Goal: Information Seeking & Learning: Learn about a topic

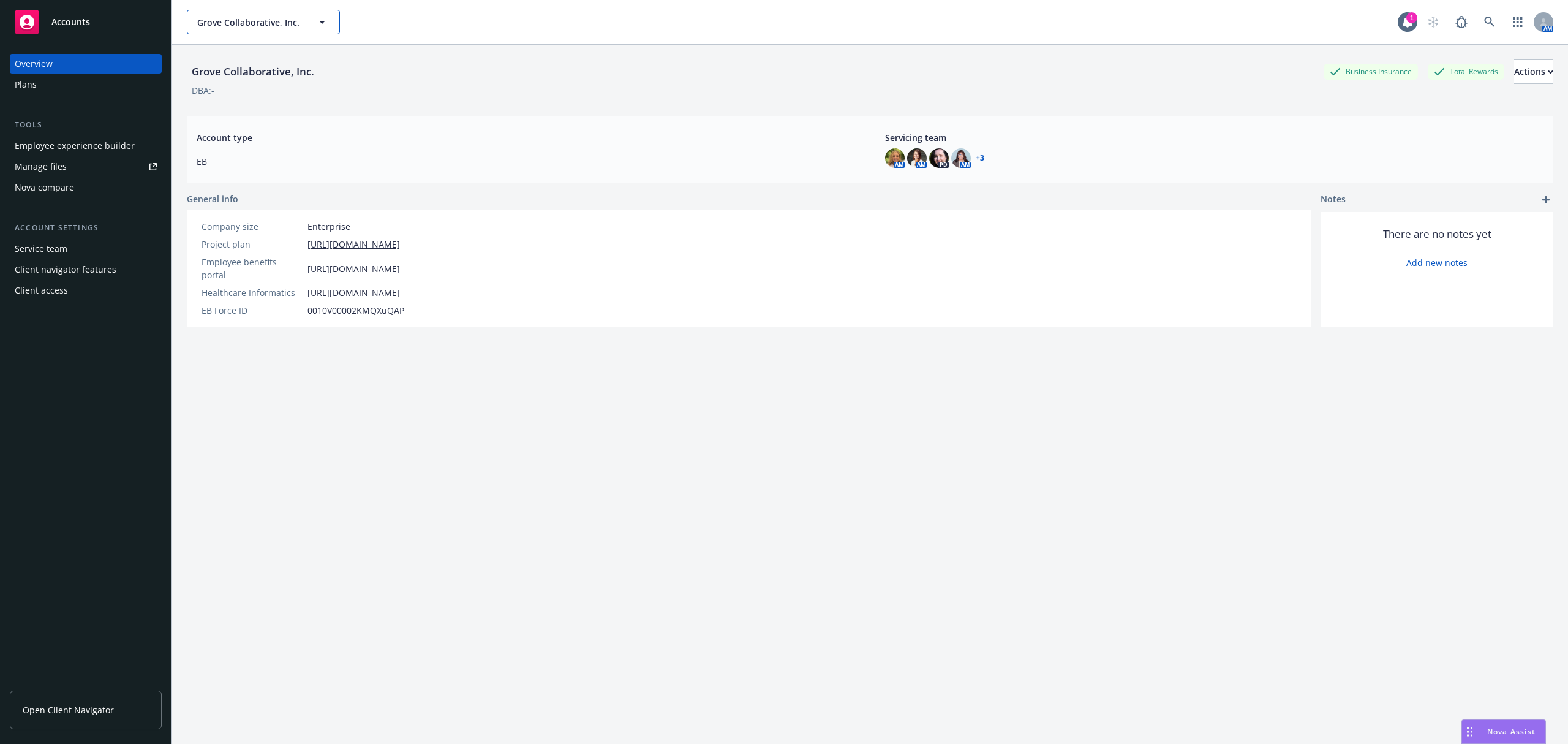
click at [237, 17] on span "Grove Collaborative, Inc." at bounding box center [250, 22] width 106 height 13
click at [1484, 25] on icon at bounding box center [1490, 22] width 11 height 11
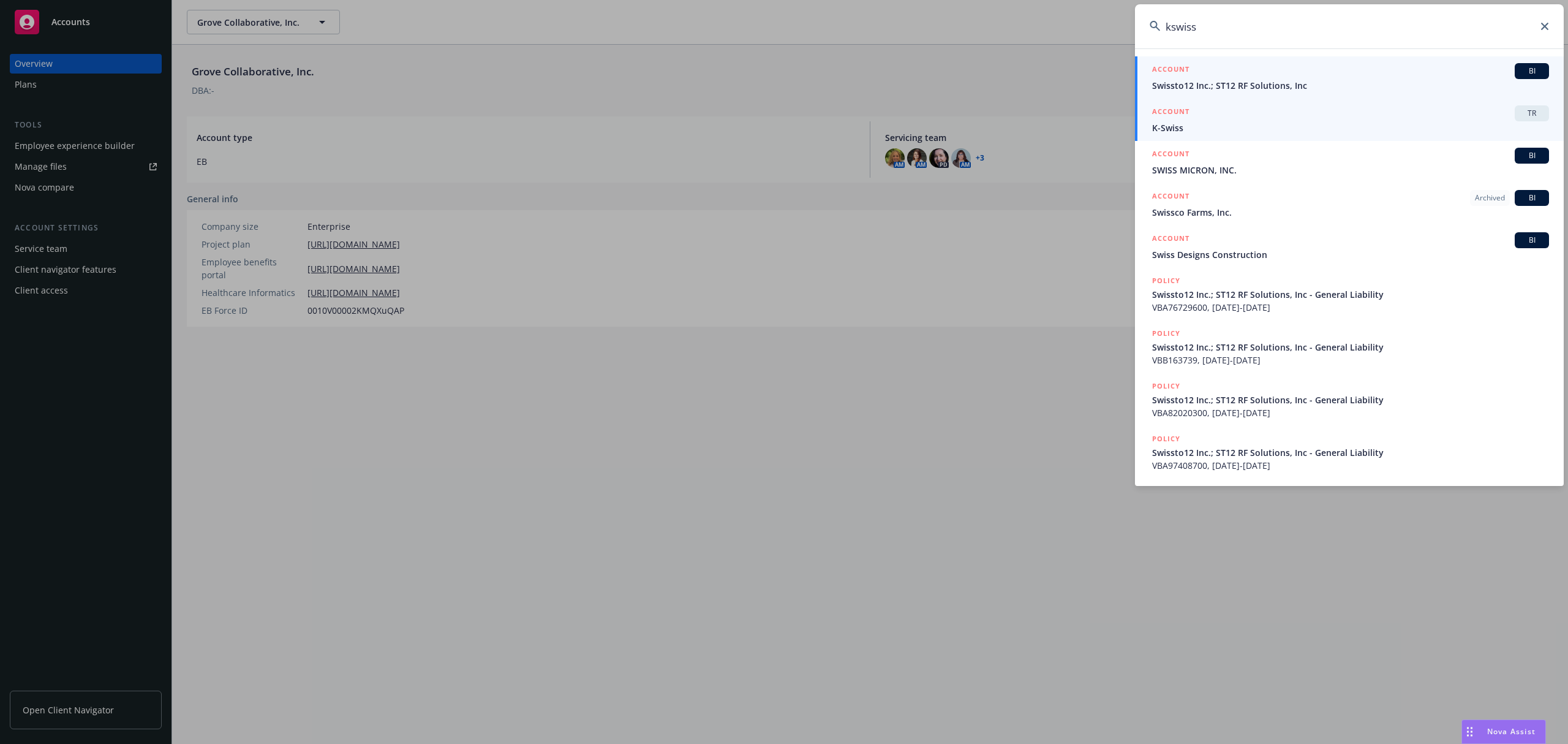
type input "kswiss"
click at [1328, 129] on span "K-Swiss" at bounding box center [1351, 128] width 397 height 13
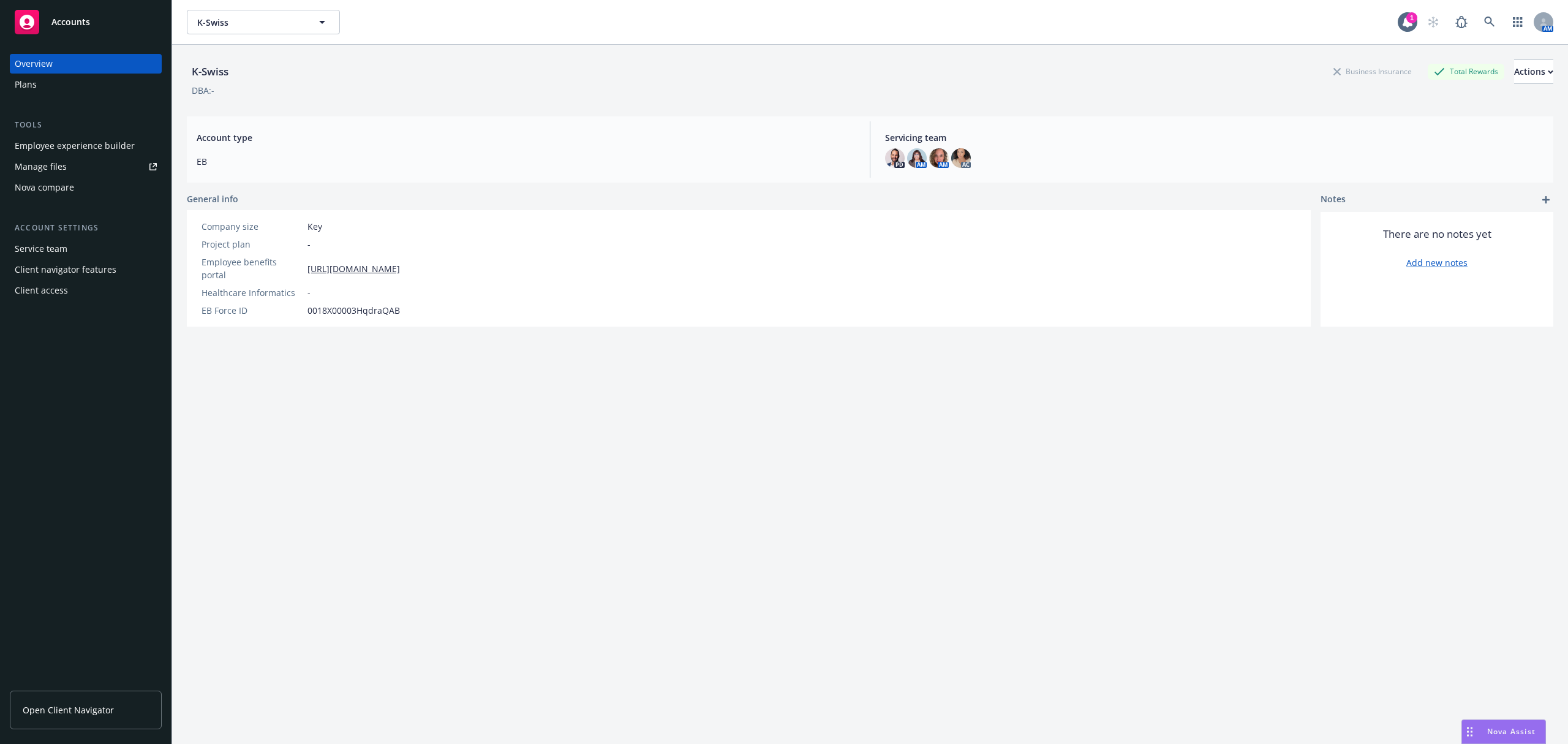
click at [123, 149] on div "Employee experience builder" at bounding box center [75, 145] width 120 height 19
click at [50, 85] on div "Plans" at bounding box center [86, 84] width 142 height 19
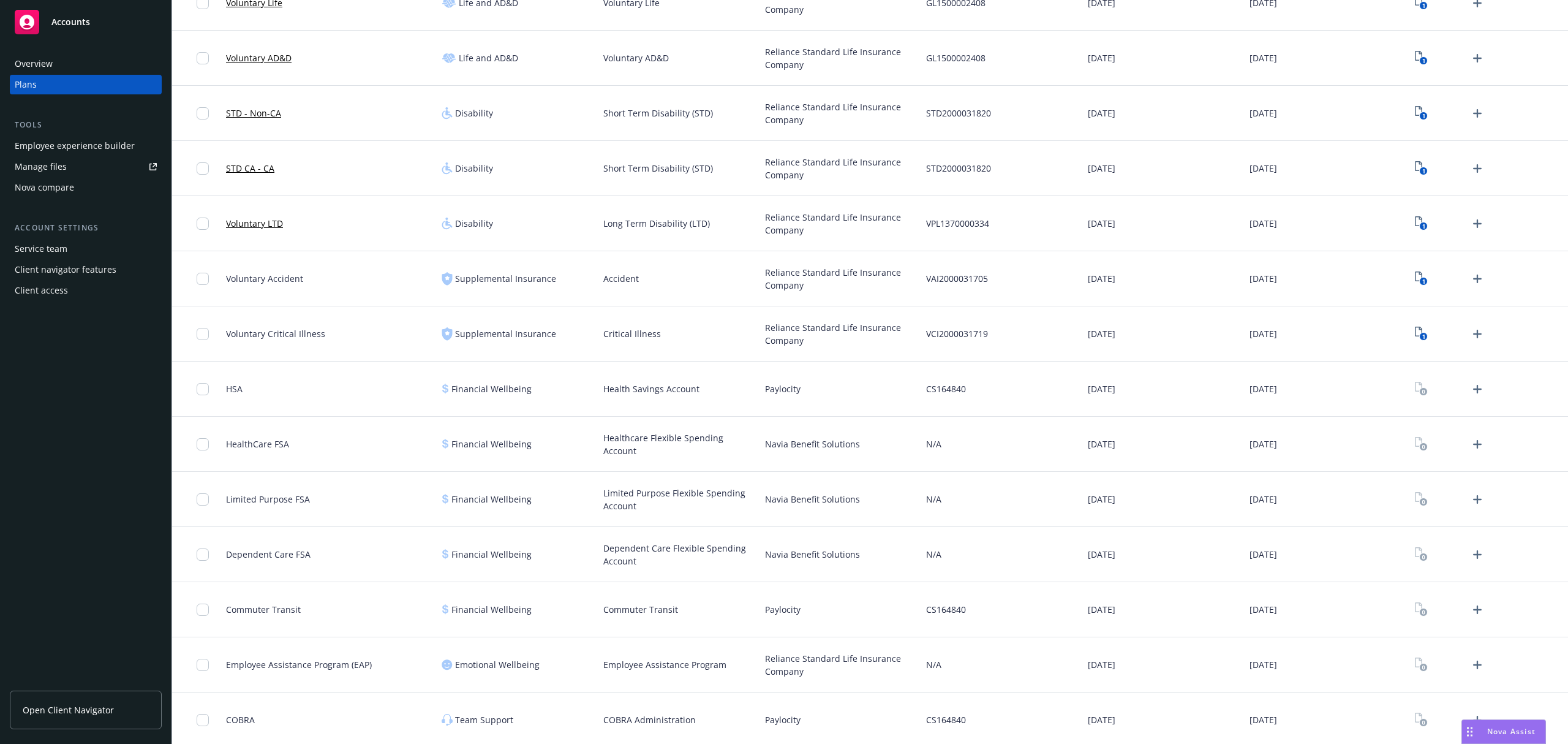
scroll to position [534, 0]
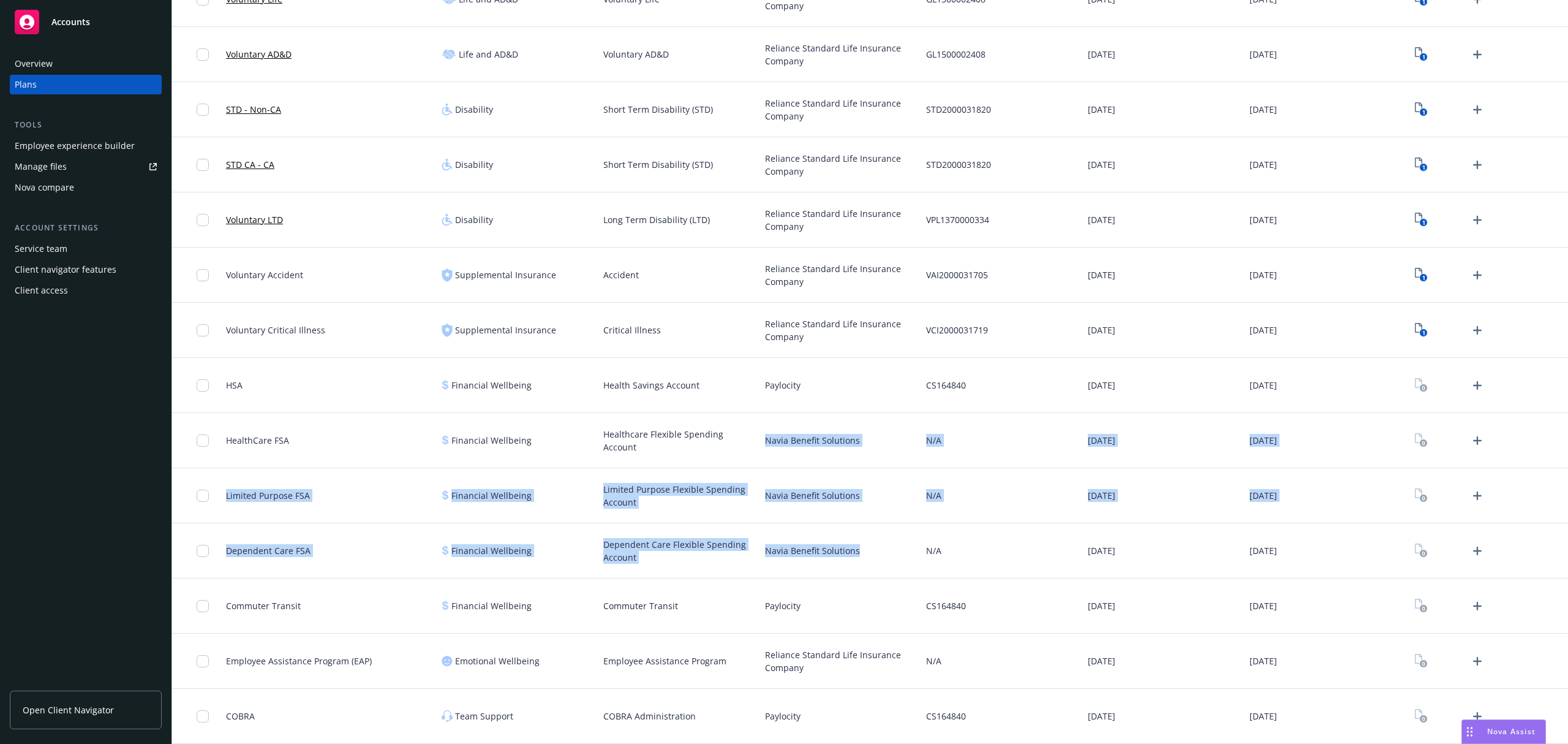
drag, startPoint x: 757, startPoint y: 437, endPoint x: 893, endPoint y: 553, distance: 178.8
click at [893, 553] on div "OAP / PPO Medical PPO CIGNA 658780 06/01/2025 06/01/2026 3 OAP HDHP Medical HDH…" at bounding box center [870, 164] width 1396 height 1157
click at [877, 552] on div "Navia Benefit Solutions" at bounding box center [842, 551] width 162 height 55
drag, startPoint x: 871, startPoint y: 546, endPoint x: 185, endPoint y: 451, distance: 692.5
click at [185, 451] on div "OAP / PPO Medical PPO CIGNA 658780 06/01/2025 06/01/2026 3 OAP HDHP Medical HDH…" at bounding box center [870, 164] width 1396 height 1157
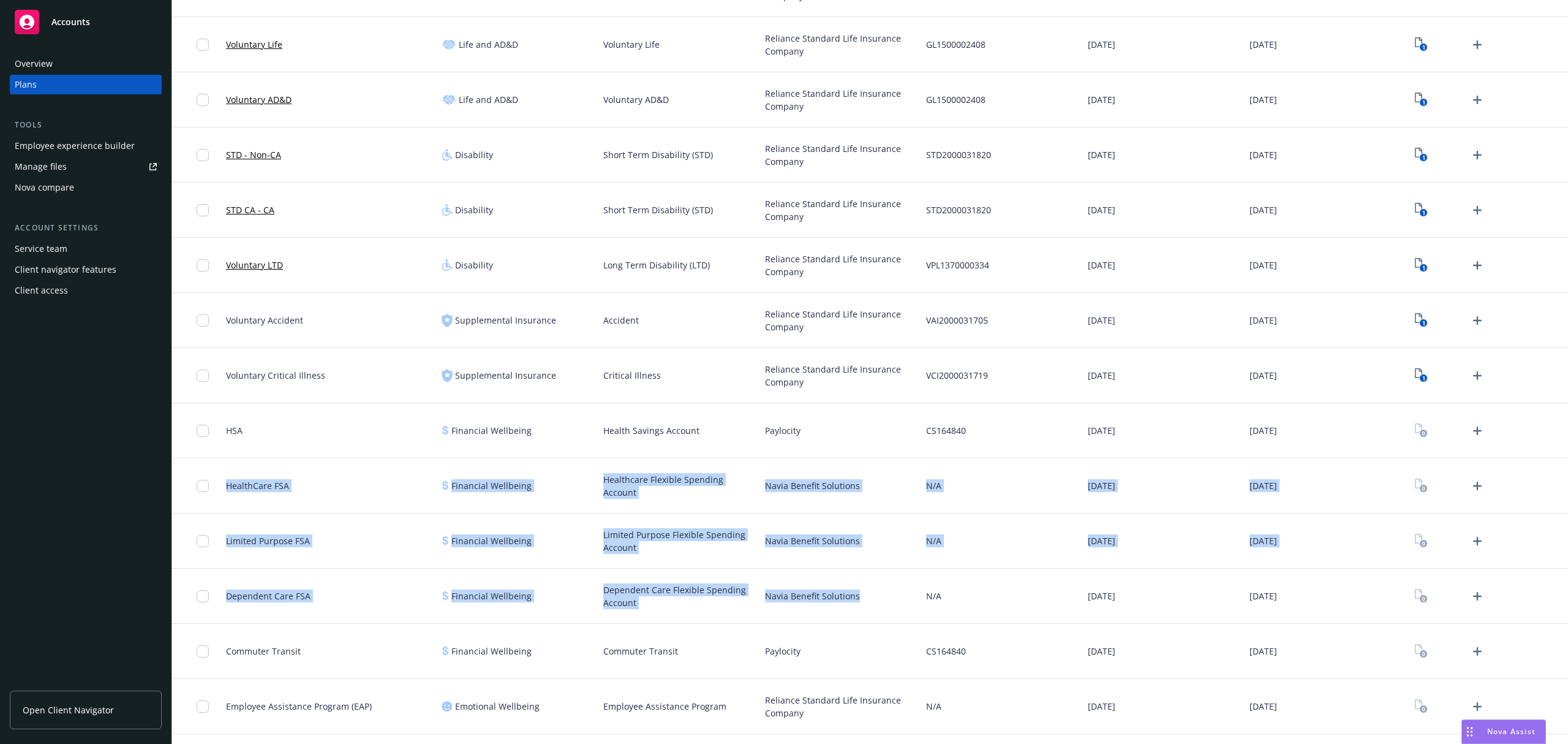
scroll to position [490, 0]
click at [334, 593] on div "Dependent Care FSA" at bounding box center [329, 594] width 215 height 55
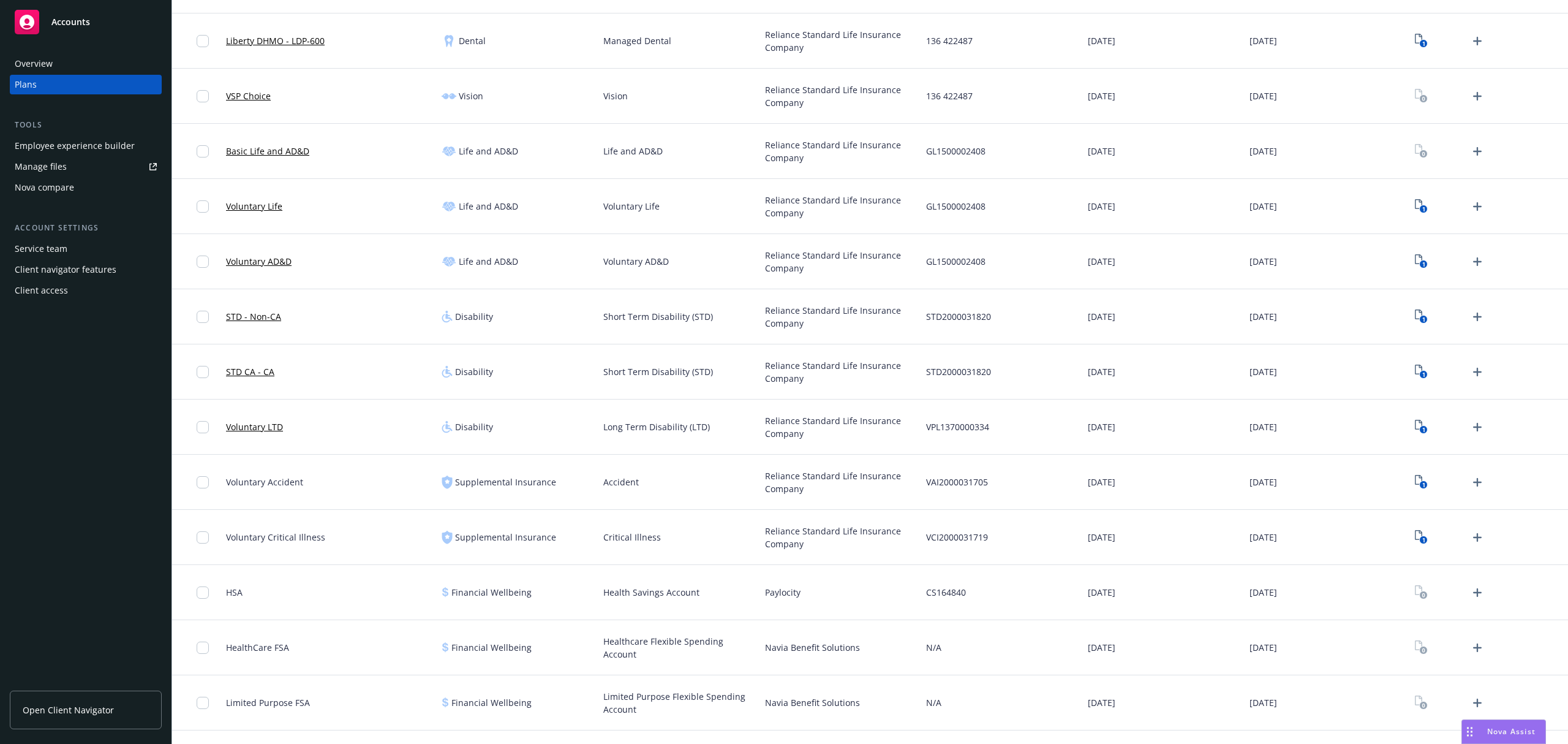
scroll to position [408, 0]
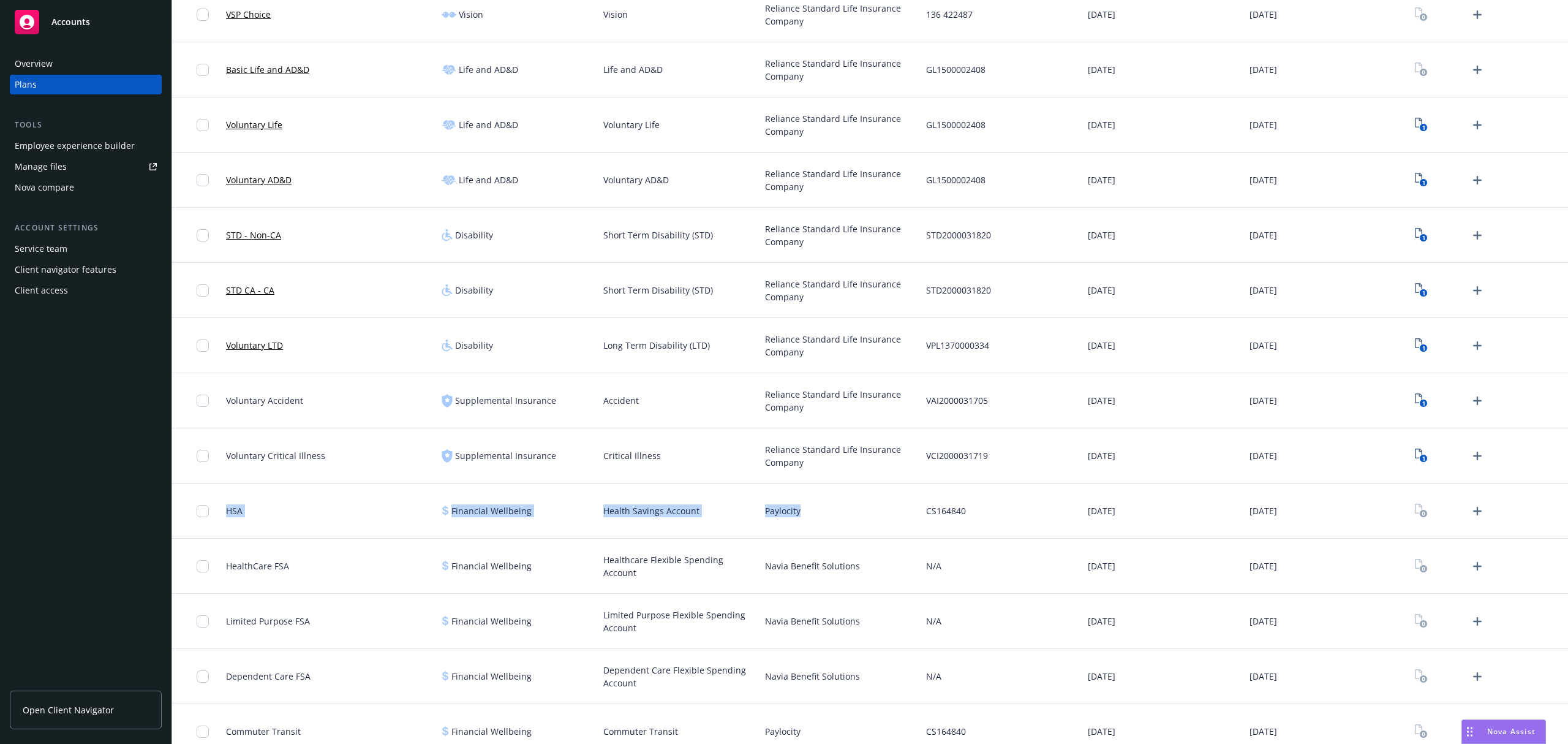
drag, startPoint x: 824, startPoint y: 510, endPoint x: 215, endPoint y: 508, distance: 609.0
click at [215, 508] on div "HSA Financial Wellbeing Health Savings Account Paylocity CS164840 06/01/2025 06…" at bounding box center [870, 511] width 1396 height 55
click at [383, 494] on div "HSA" at bounding box center [329, 511] width 215 height 55
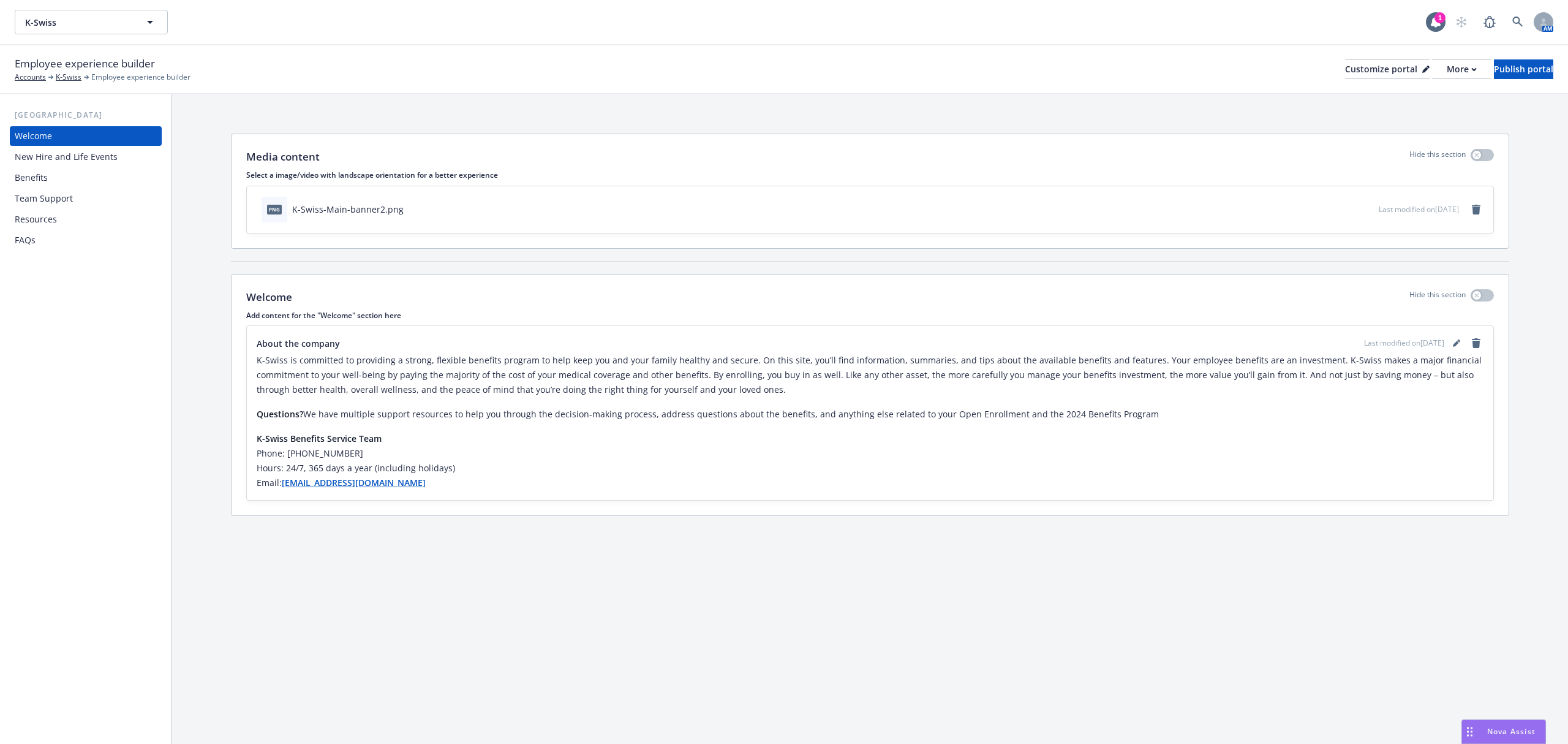
click at [60, 160] on div "New Hire and Life Events" at bounding box center [66, 157] width 103 height 19
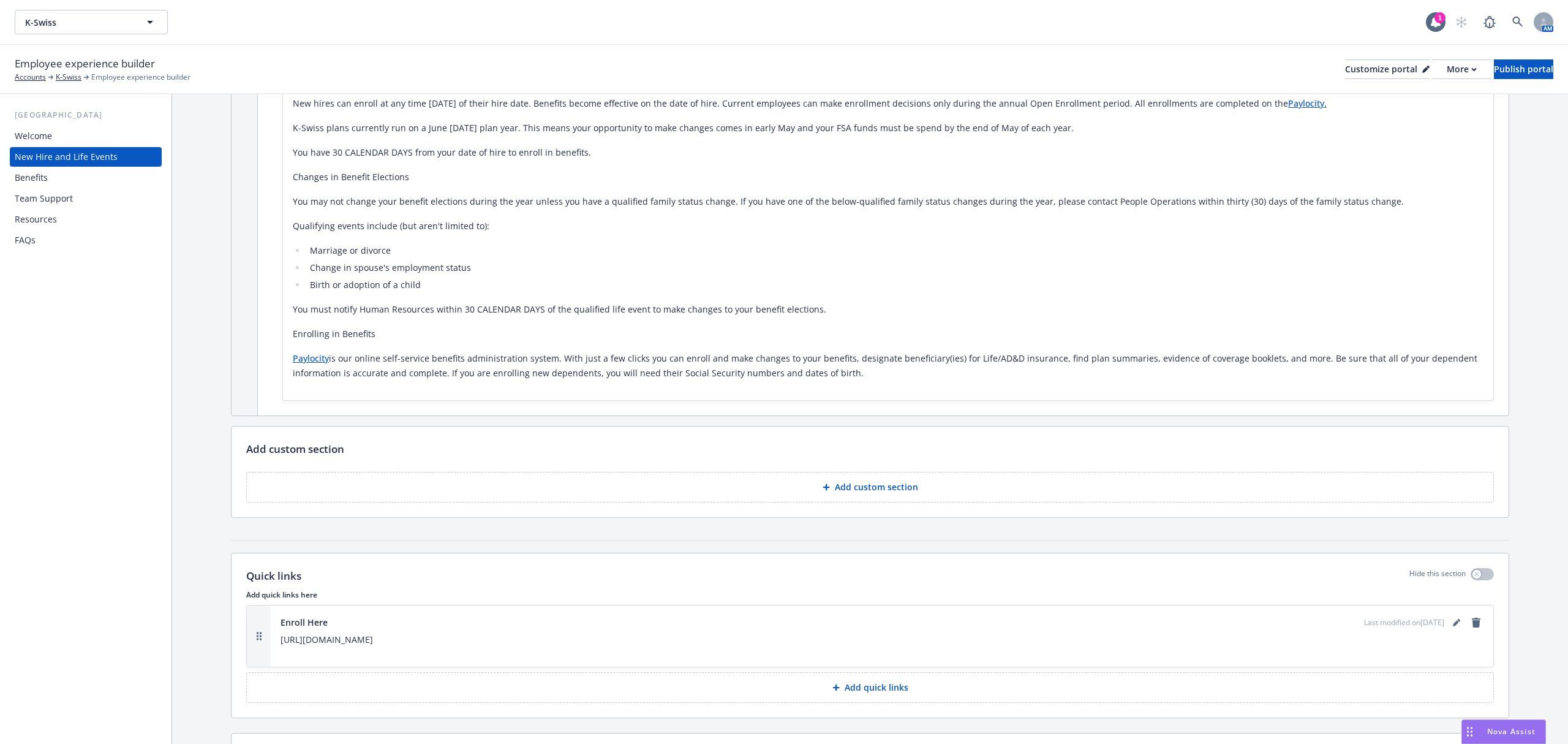
scroll to position [408, 0]
click at [76, 171] on div "Benefits" at bounding box center [86, 177] width 142 height 19
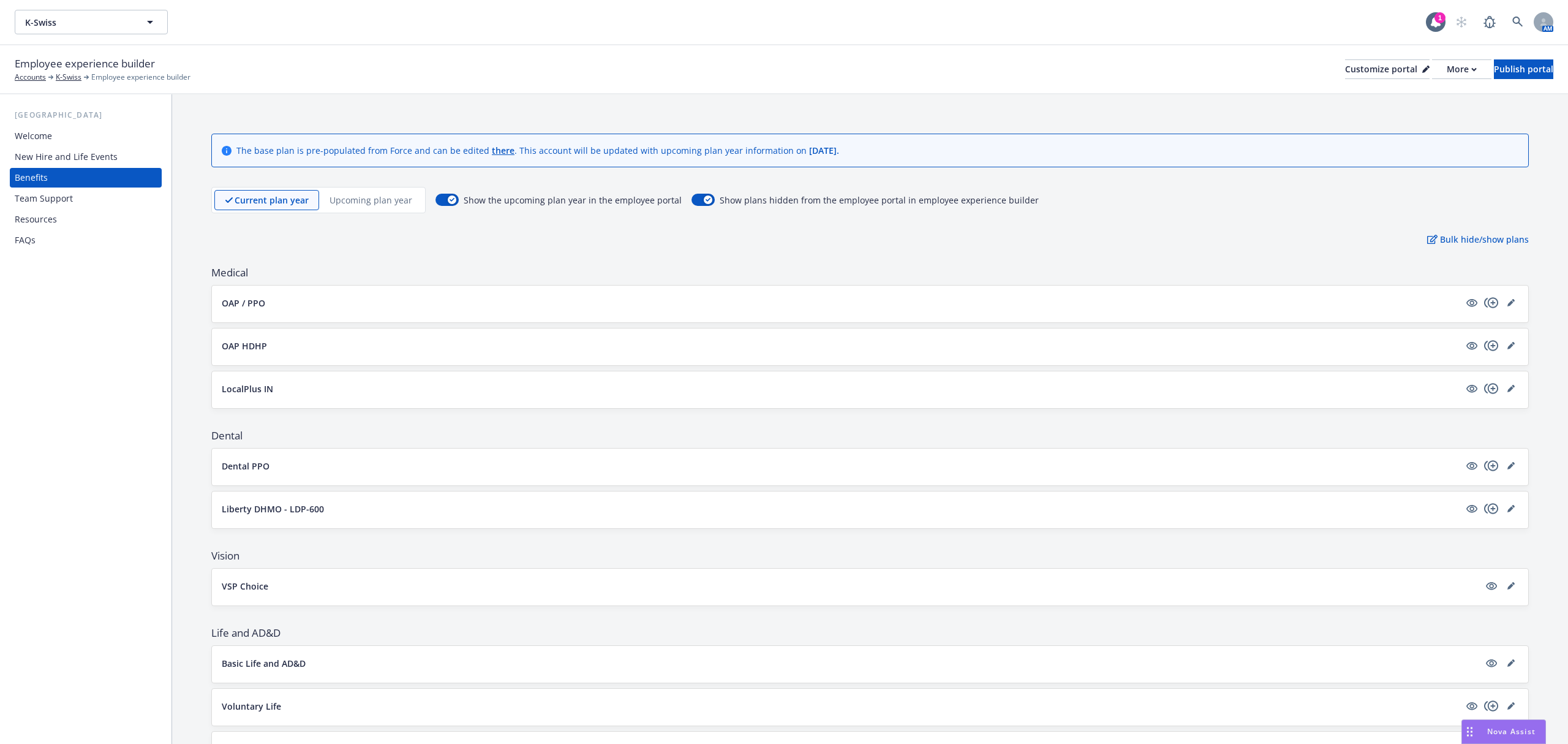
click at [331, 307] on button "OAP / PPO" at bounding box center [841, 303] width 1238 height 13
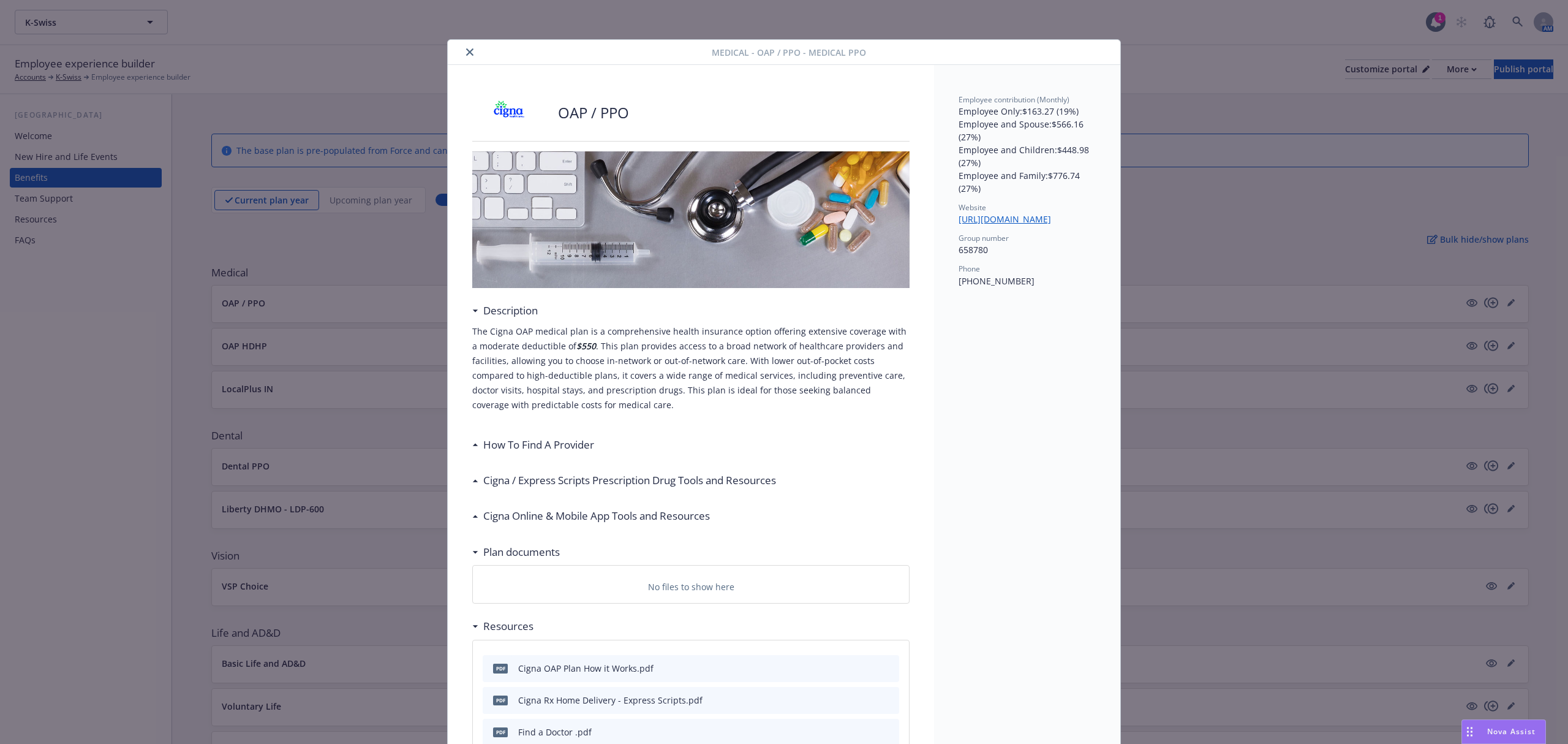
scroll to position [37, 0]
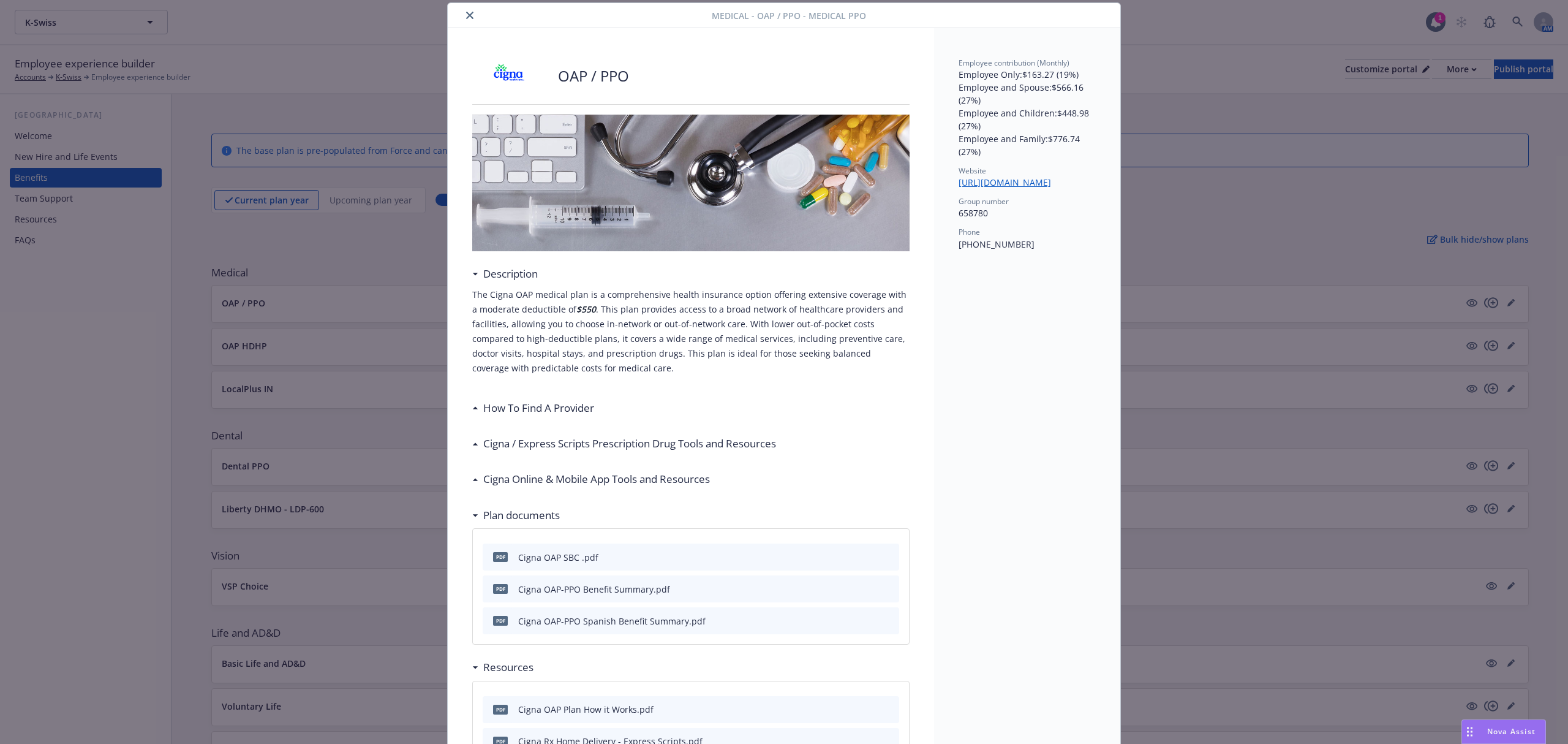
click at [495, 405] on h3 "How To Find A Provider" at bounding box center [539, 407] width 110 height 16
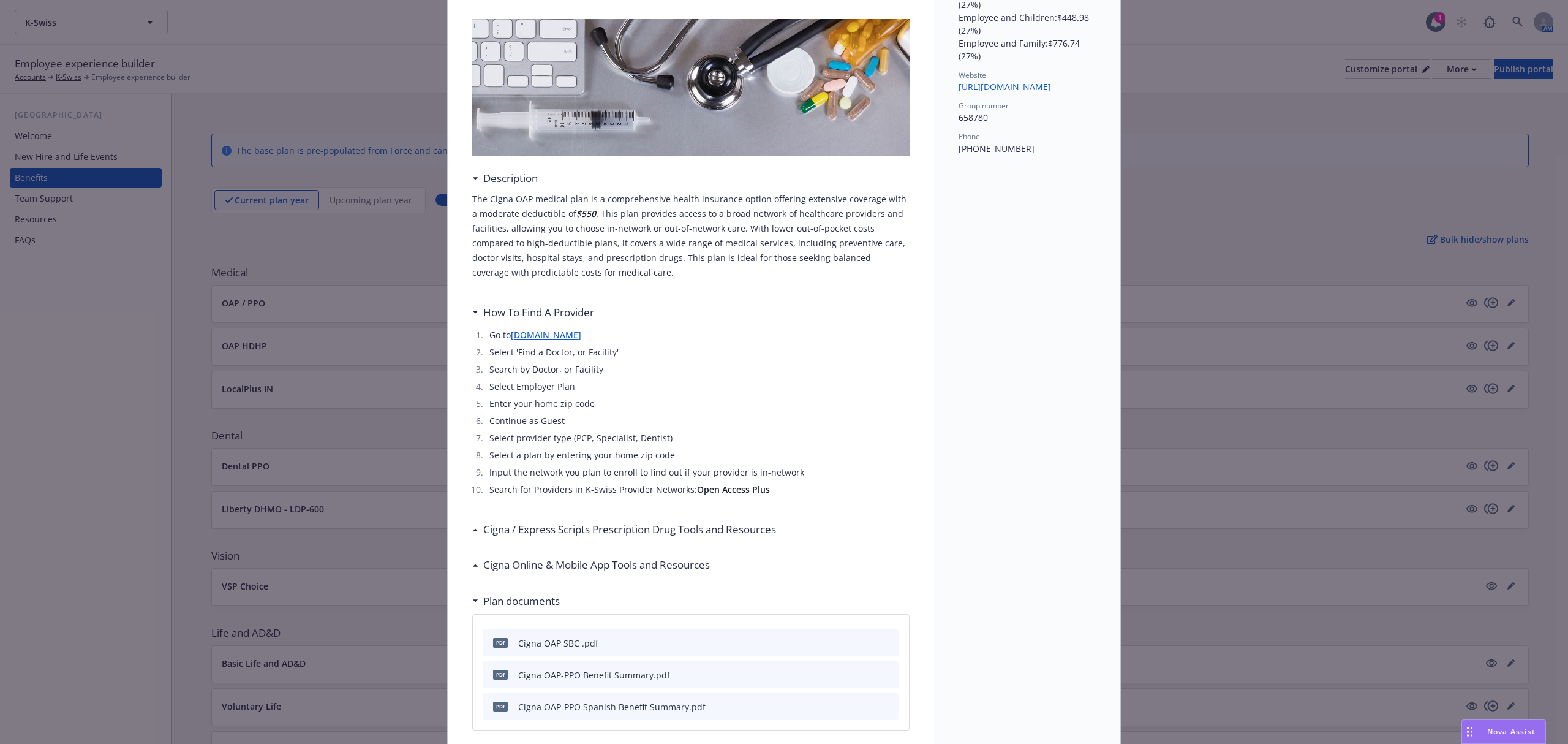
scroll to position [118, 0]
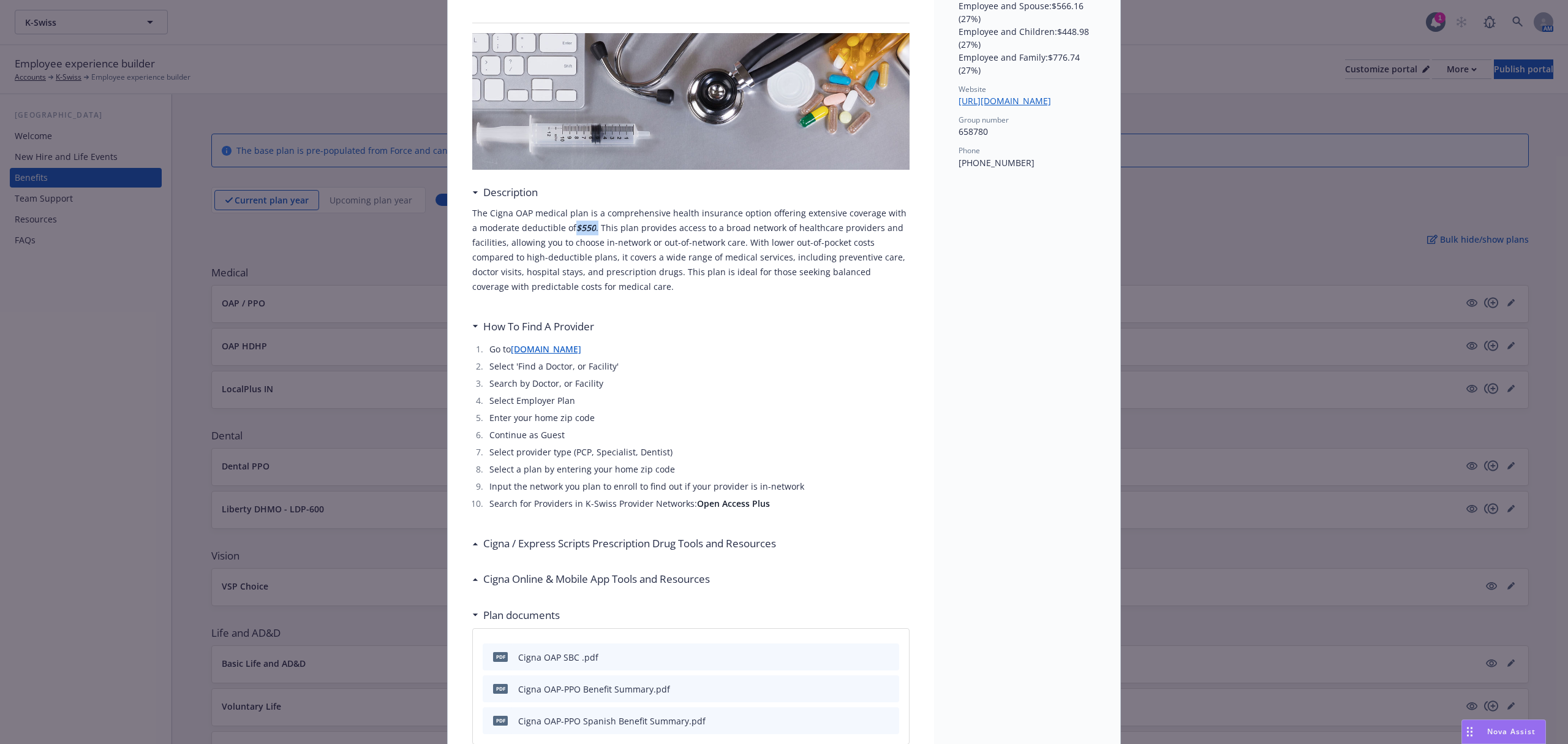
drag, startPoint x: 561, startPoint y: 227, endPoint x: 585, endPoint y: 228, distance: 24.0
click at [585, 228] on p "The Cigna OAP medical plan is a comprehensive health insurance option offering …" at bounding box center [691, 250] width 437 height 88
click at [576, 231] on strong "$550" at bounding box center [586, 227] width 19 height 12
drag, startPoint x: 547, startPoint y: 225, endPoint x: 599, endPoint y: 230, distance: 52.2
click at [599, 230] on p "The Cigna OAP medical plan is a comprehensive health insurance option offering …" at bounding box center [691, 250] width 437 height 88
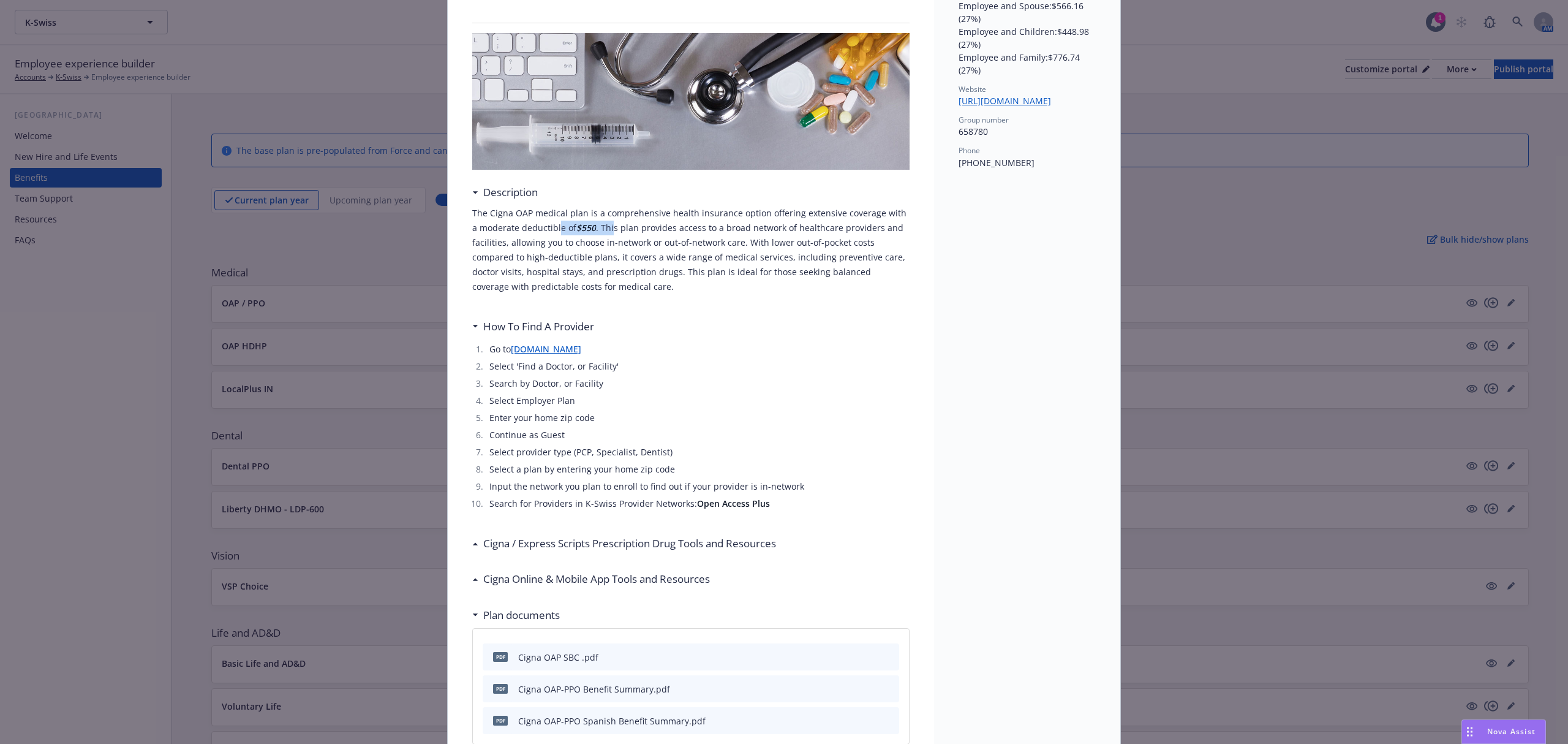
click at [588, 229] on p "The Cigna OAP medical plan is a comprehensive health insurance option offering …" at bounding box center [691, 250] width 437 height 88
drag, startPoint x: 562, startPoint y: 228, endPoint x: 582, endPoint y: 228, distance: 20.0
click at [582, 228] on p "The Cigna OAP medical plan is a comprehensive health insurance option offering …" at bounding box center [691, 250] width 437 height 88
click at [557, 226] on p "The Cigna OAP medical plan is a comprehensive health insurance option offering …" at bounding box center [691, 250] width 437 height 88
drag, startPoint x: 540, startPoint y: 225, endPoint x: 584, endPoint y: 230, distance: 44.3
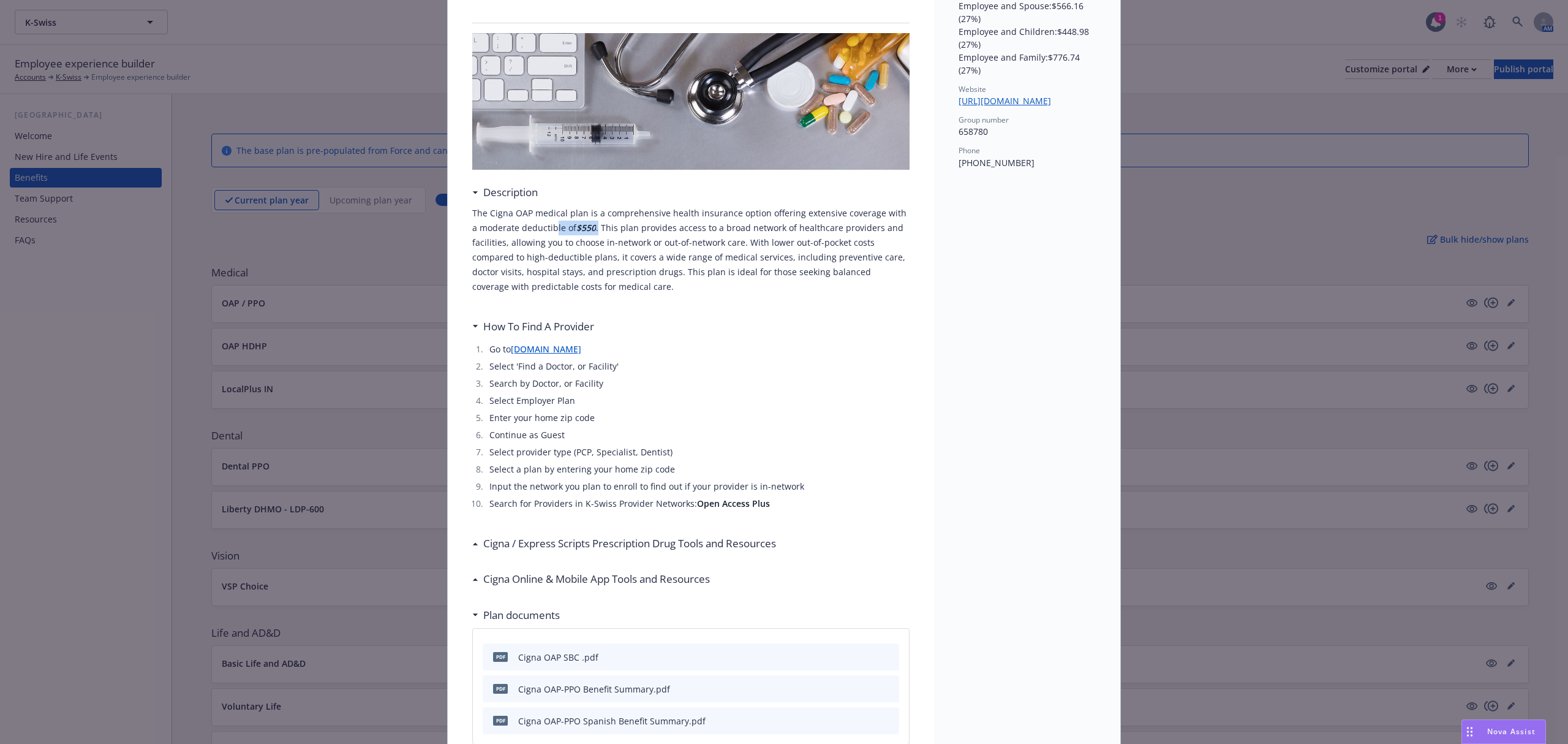
click at [584, 230] on p "The Cigna OAP medical plan is a comprehensive health insurance option offering …" at bounding box center [691, 250] width 437 height 88
click at [577, 227] on strong "$550" at bounding box center [586, 227] width 19 height 12
drag, startPoint x: 563, startPoint y: 228, endPoint x: 586, endPoint y: 228, distance: 23.0
click at [586, 228] on p "The Cigna OAP medical plan is a comprehensive health insurance option offering …" at bounding box center [691, 250] width 437 height 88
click at [576, 235] on p "The Cigna OAP medical plan is a comprehensive health insurance option offering …" at bounding box center [691, 250] width 437 height 88
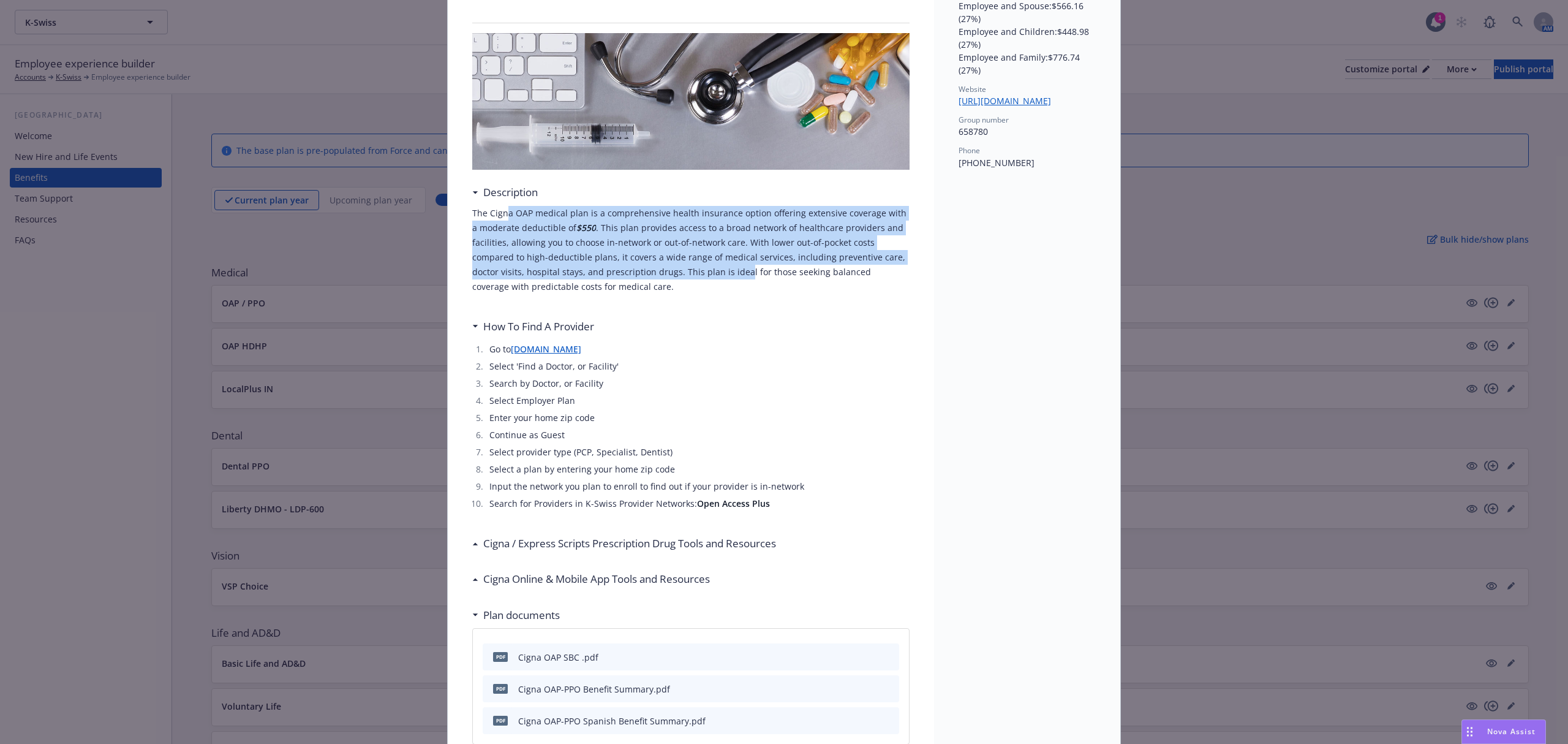
drag, startPoint x: 499, startPoint y: 215, endPoint x: 682, endPoint y: 278, distance: 193.5
click at [682, 278] on p "The Cigna OAP medical plan is a comprehensive health insurance option offering …" at bounding box center [691, 250] width 437 height 88
click at [790, 238] on p "The Cigna OAP medical plan is a comprehensive health insurance option offering …" at bounding box center [691, 250] width 437 height 88
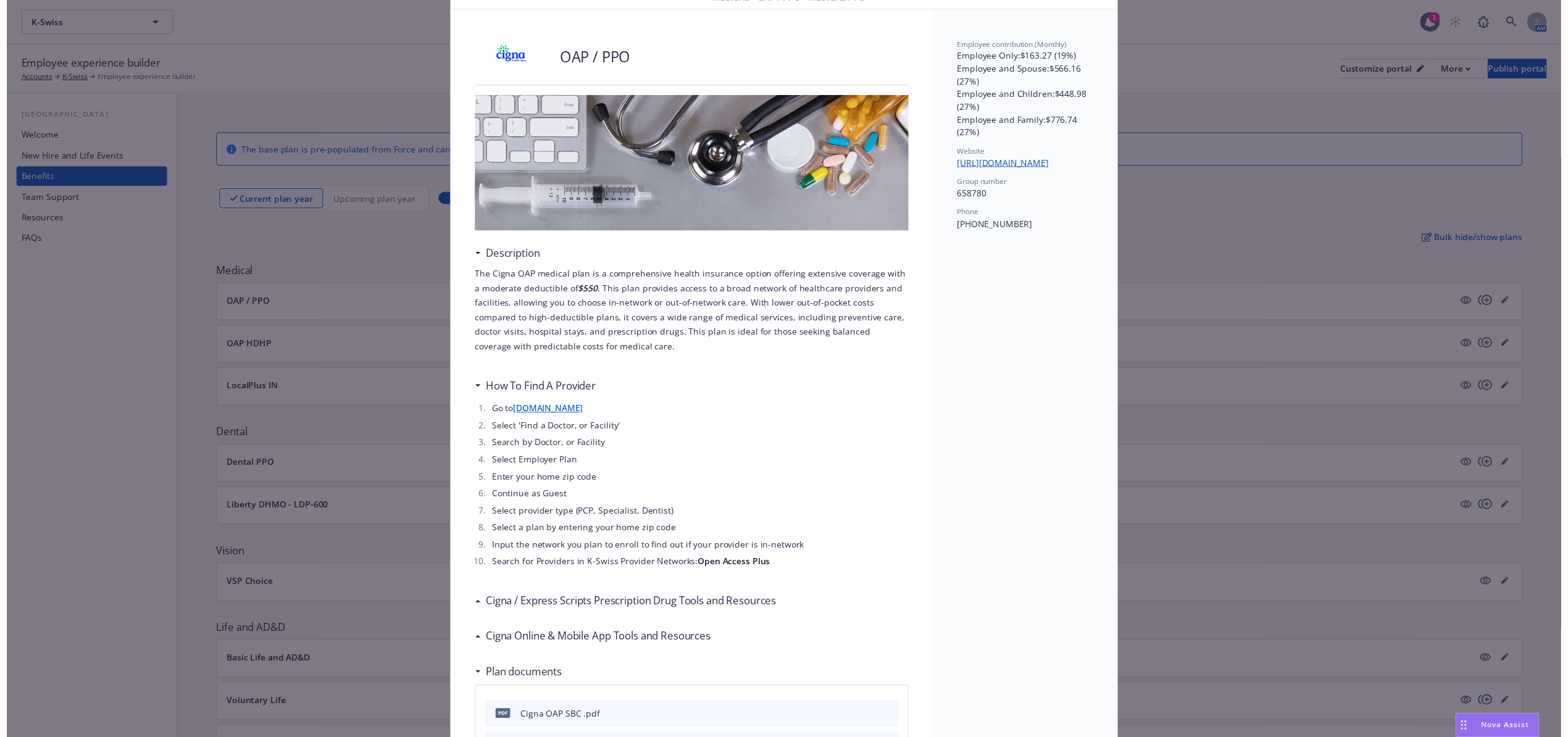
scroll to position [0, 0]
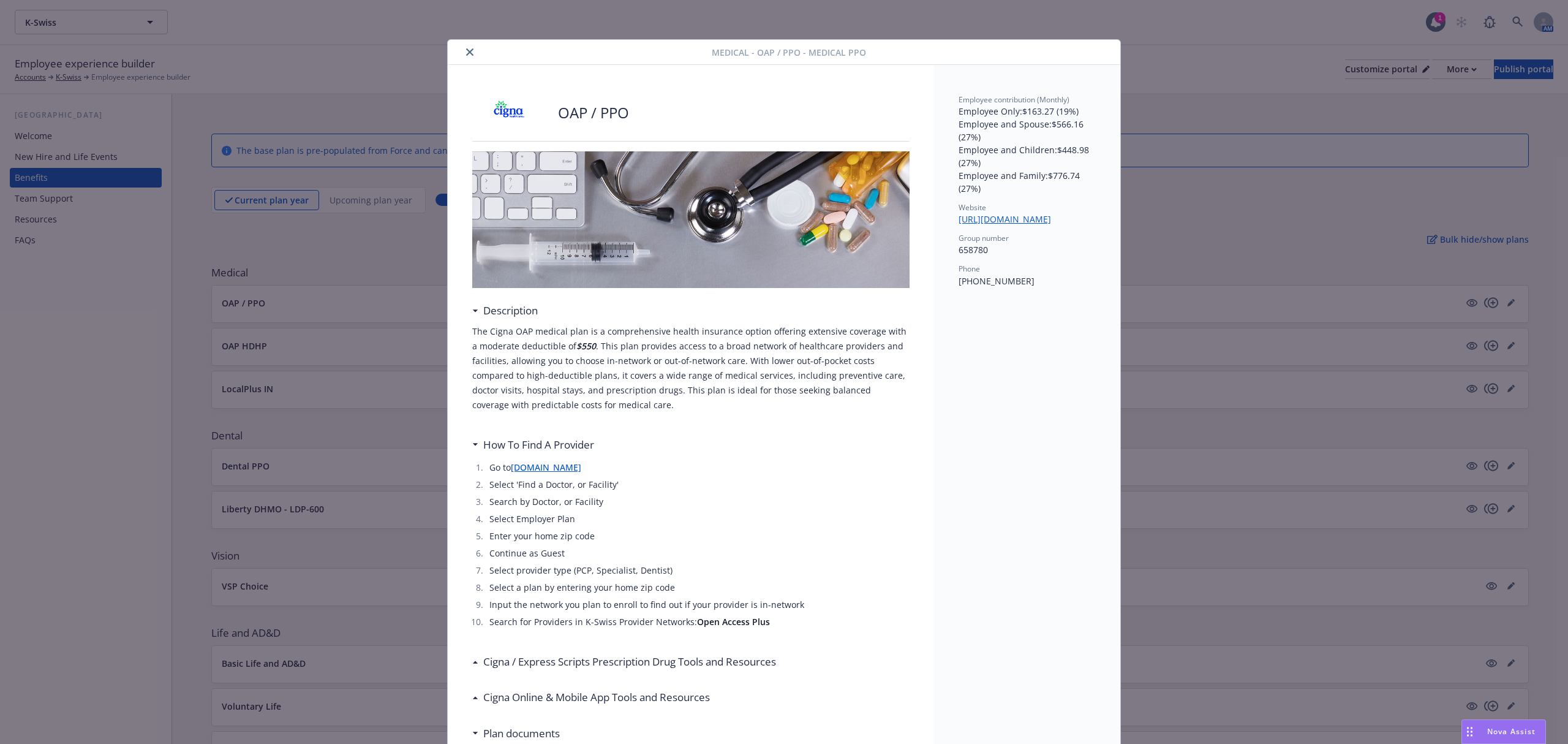
click at [466, 52] on icon "close" at bounding box center [470, 52] width 7 height 7
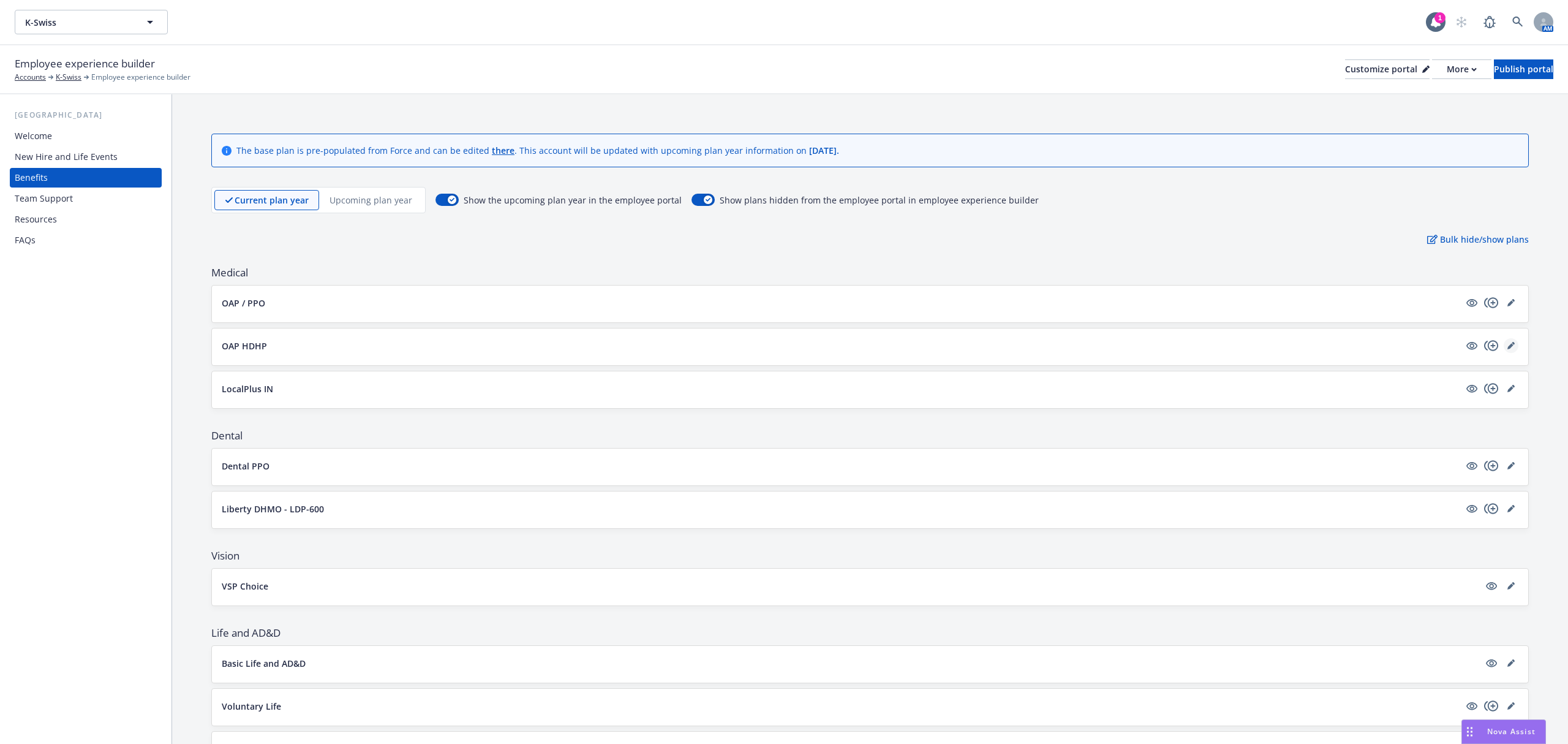
click at [1507, 347] on icon "editPencil" at bounding box center [1510, 346] width 6 height 6
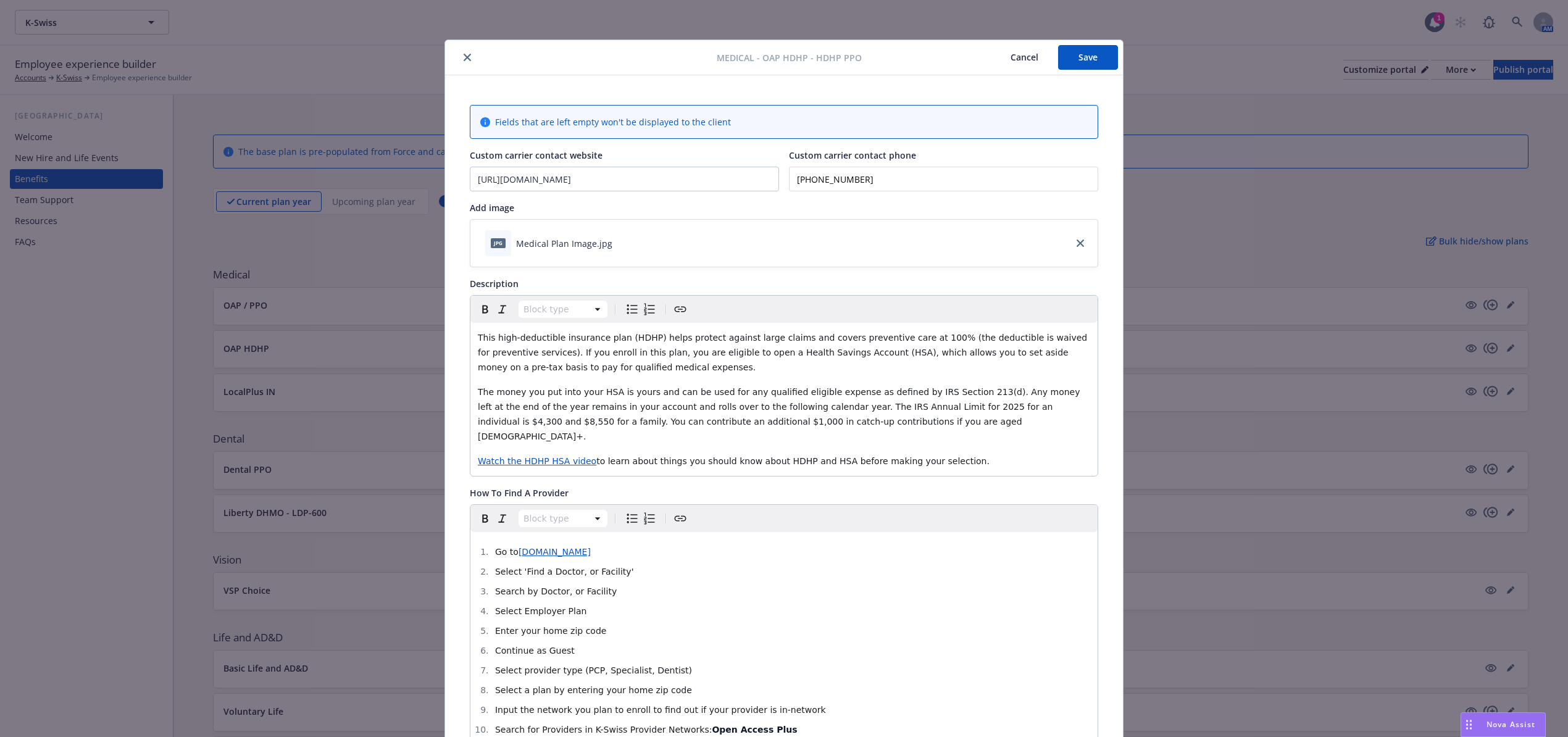
scroll to position [37, 0]
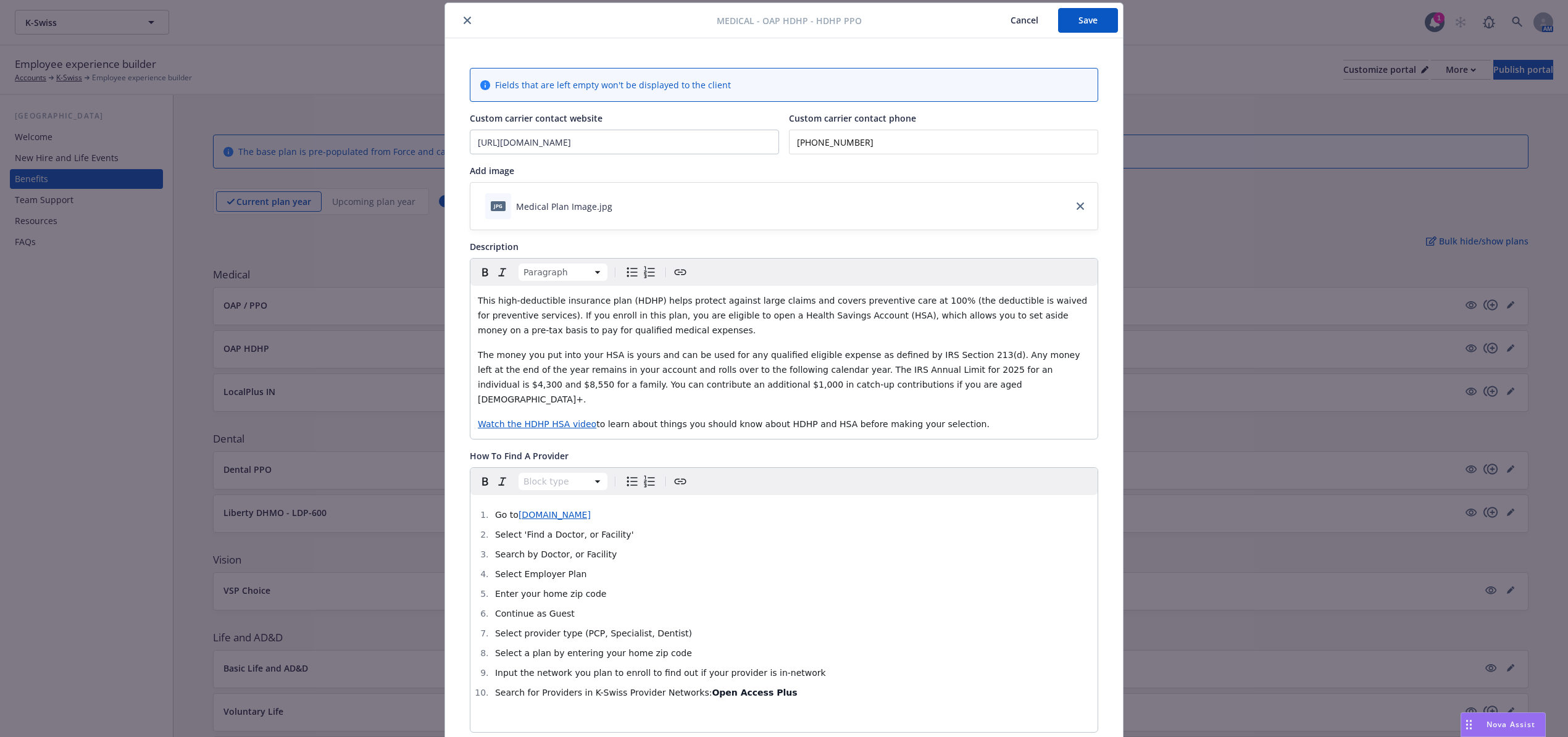
drag, startPoint x: 529, startPoint y: 313, endPoint x: 981, endPoint y: 395, distance: 459.4
click at [981, 395] on div "This high-deductible insurance plan (HDHP) helps protect against large claims a…" at bounding box center [784, 362] width 627 height 153
click at [976, 377] on p "The money you put into your HSA is yours and can be used for any qualified elig…" at bounding box center [784, 378] width 612 height 59
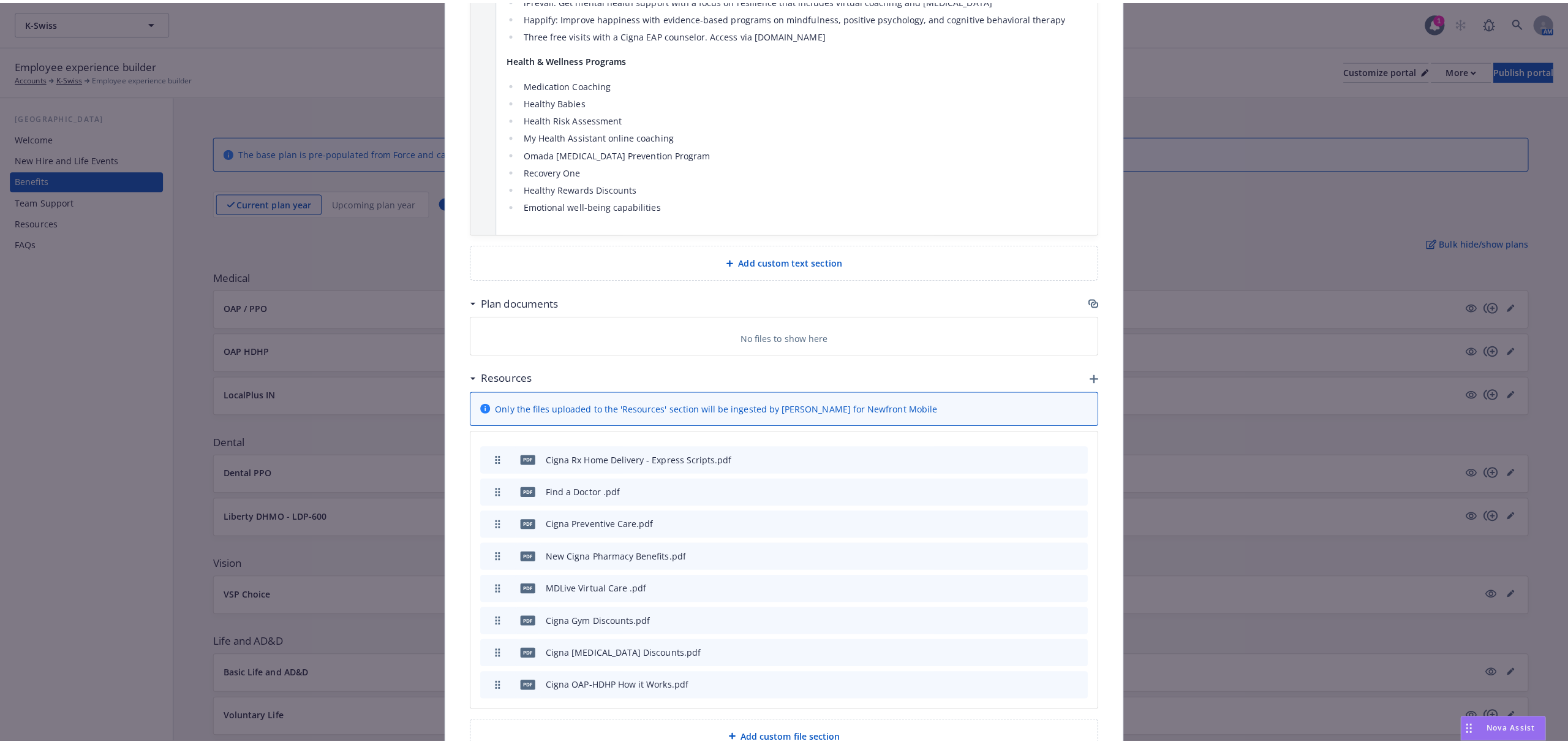
scroll to position [1752, 0]
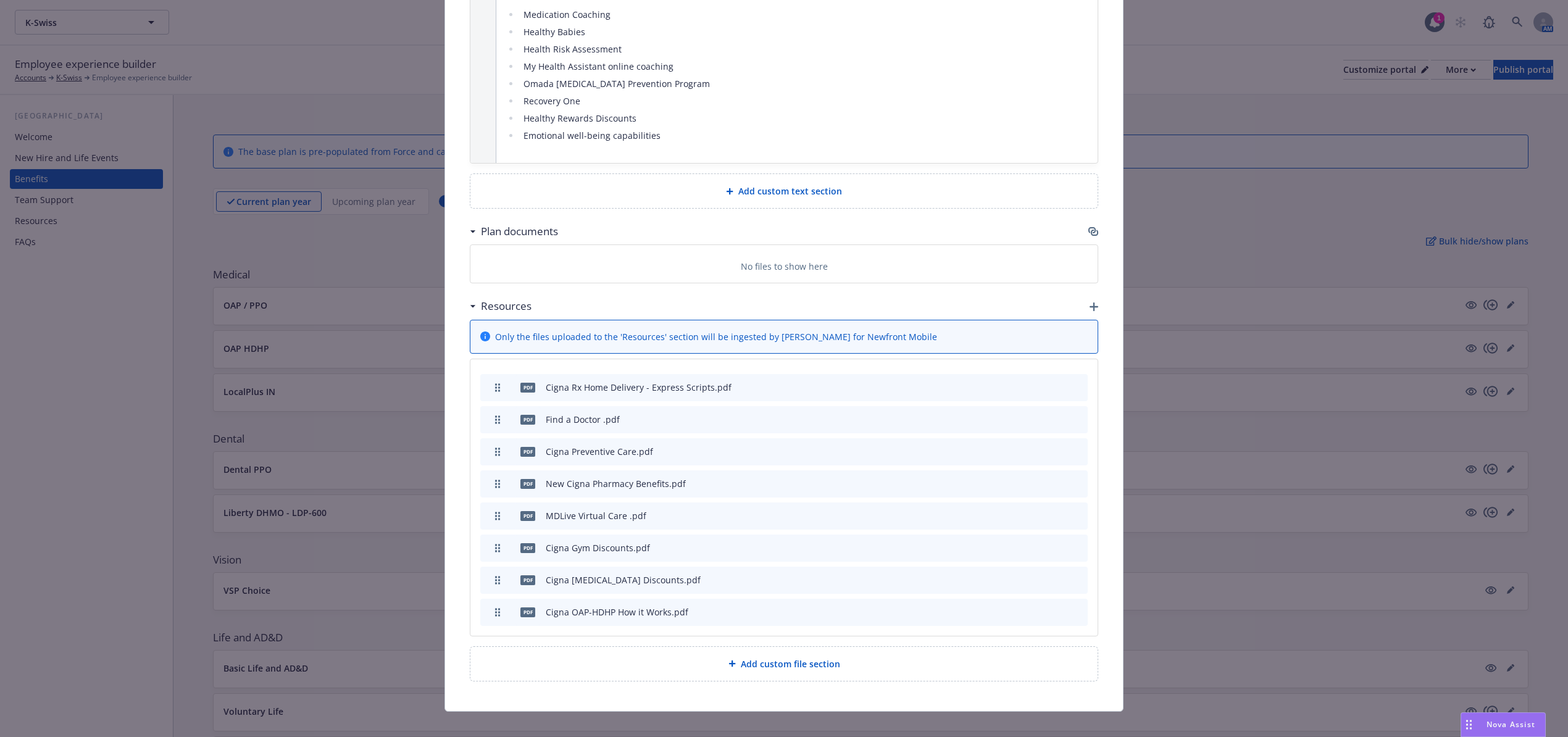
click at [1080, 219] on div "Plan documents" at bounding box center [783, 232] width 628 height 26
click at [1091, 230] on icon "button" at bounding box center [1095, 233] width 7 height 6
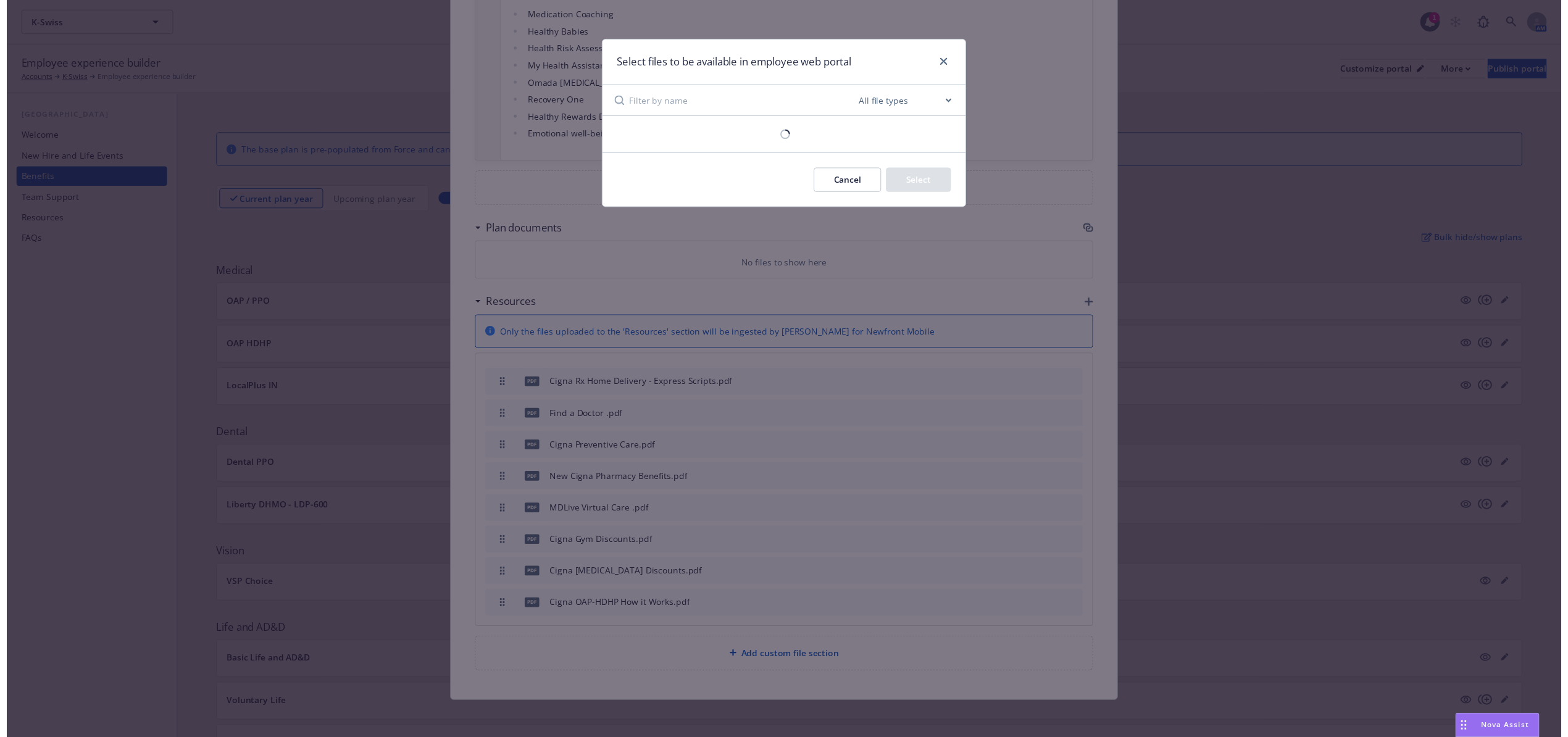
scroll to position [1759, 0]
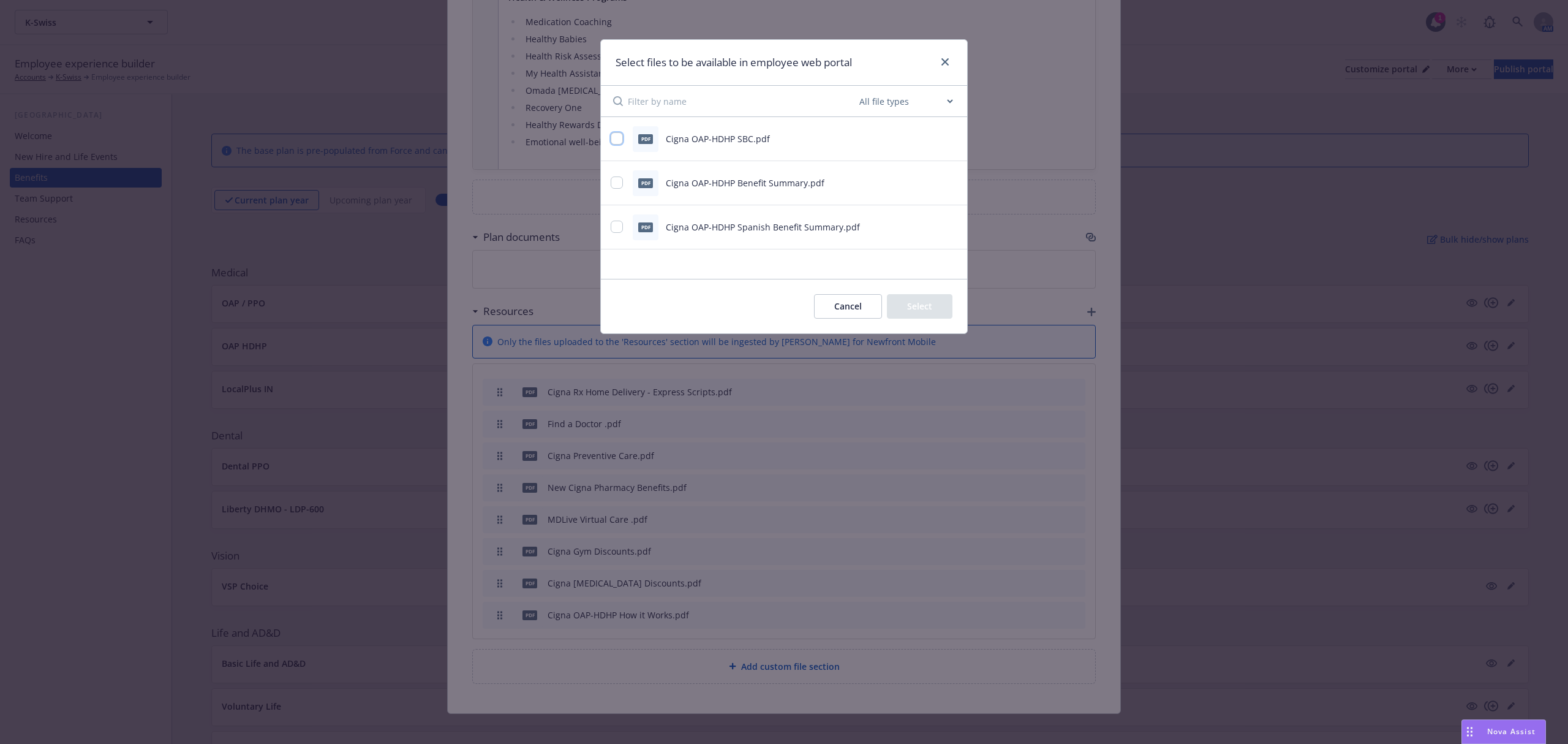
click at [614, 140] on input "checkbox" at bounding box center [616, 138] width 12 height 12
checkbox input "true"
click at [623, 182] on div at bounding box center [618, 183] width 15 height 13
click at [625, 227] on div at bounding box center [618, 227] width 15 height 13
click at [615, 192] on div "pdf Cigna OAP-HDHP Benefit Summary.pdf" at bounding box center [768, 183] width 316 height 26
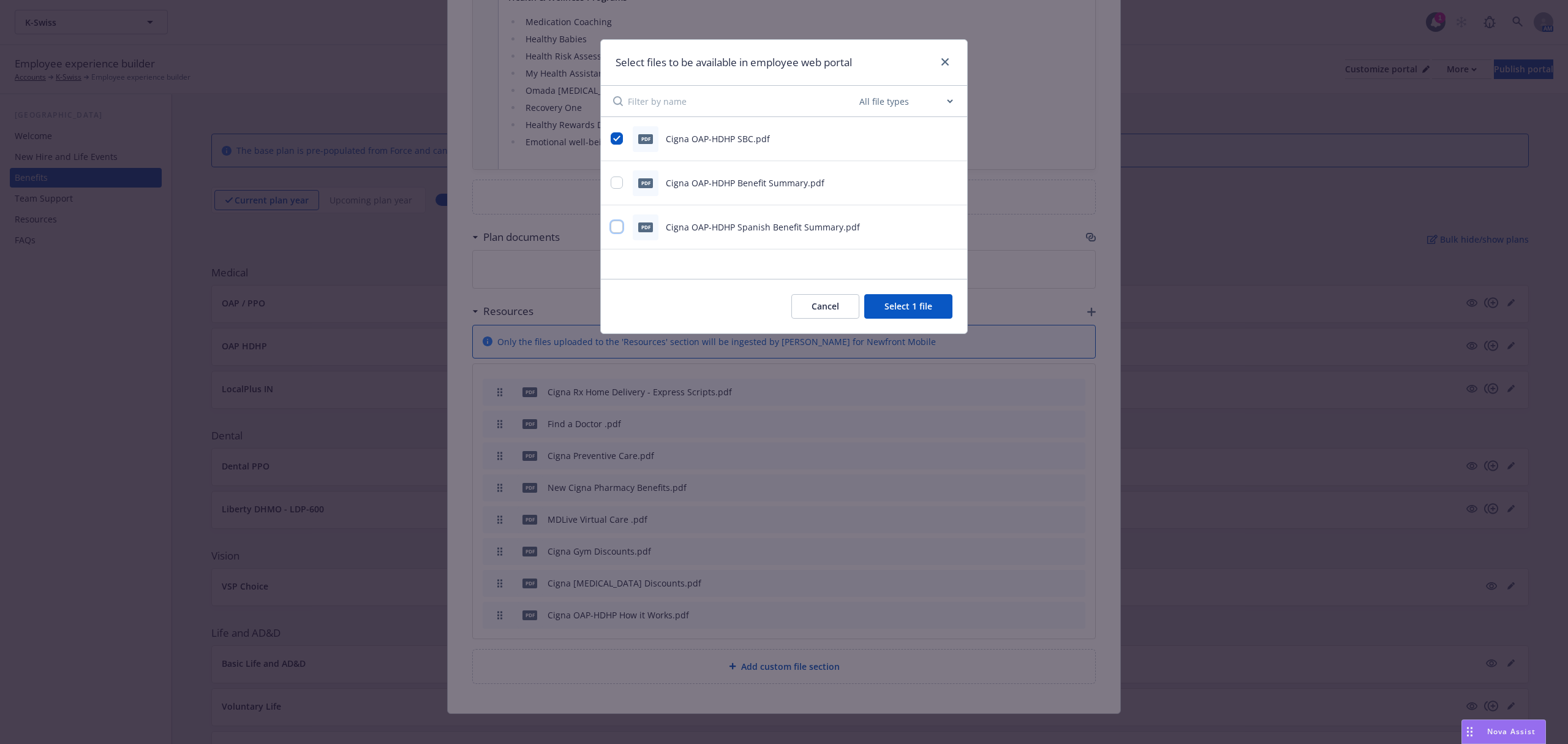
click at [615, 230] on input "checkbox" at bounding box center [616, 227] width 12 height 12
checkbox input "true"
click at [618, 185] on input "checkbox" at bounding box center [616, 182] width 12 height 12
checkbox input "true"
click at [916, 300] on button "Select 3 files" at bounding box center [906, 306] width 92 height 25
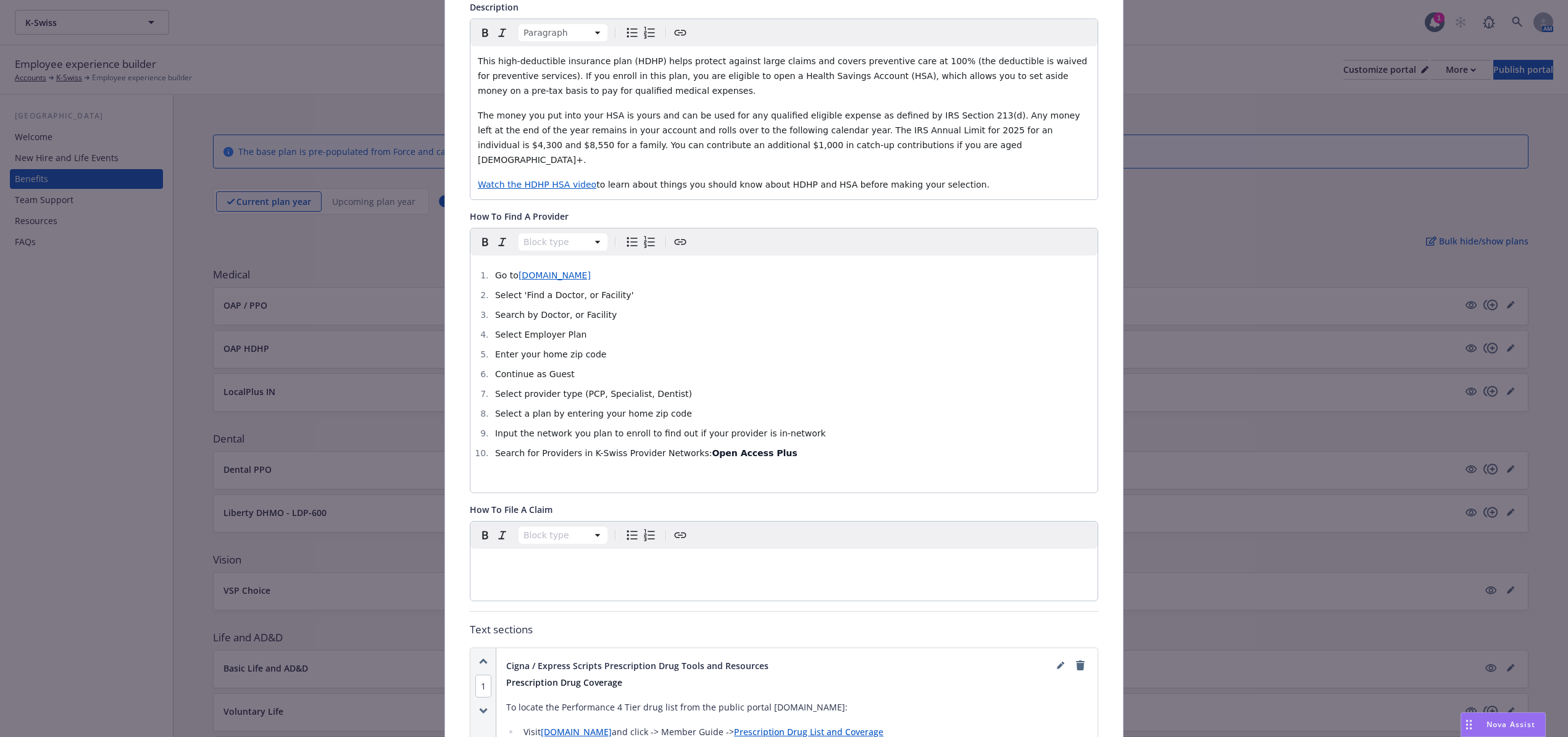
scroll to position [0, 0]
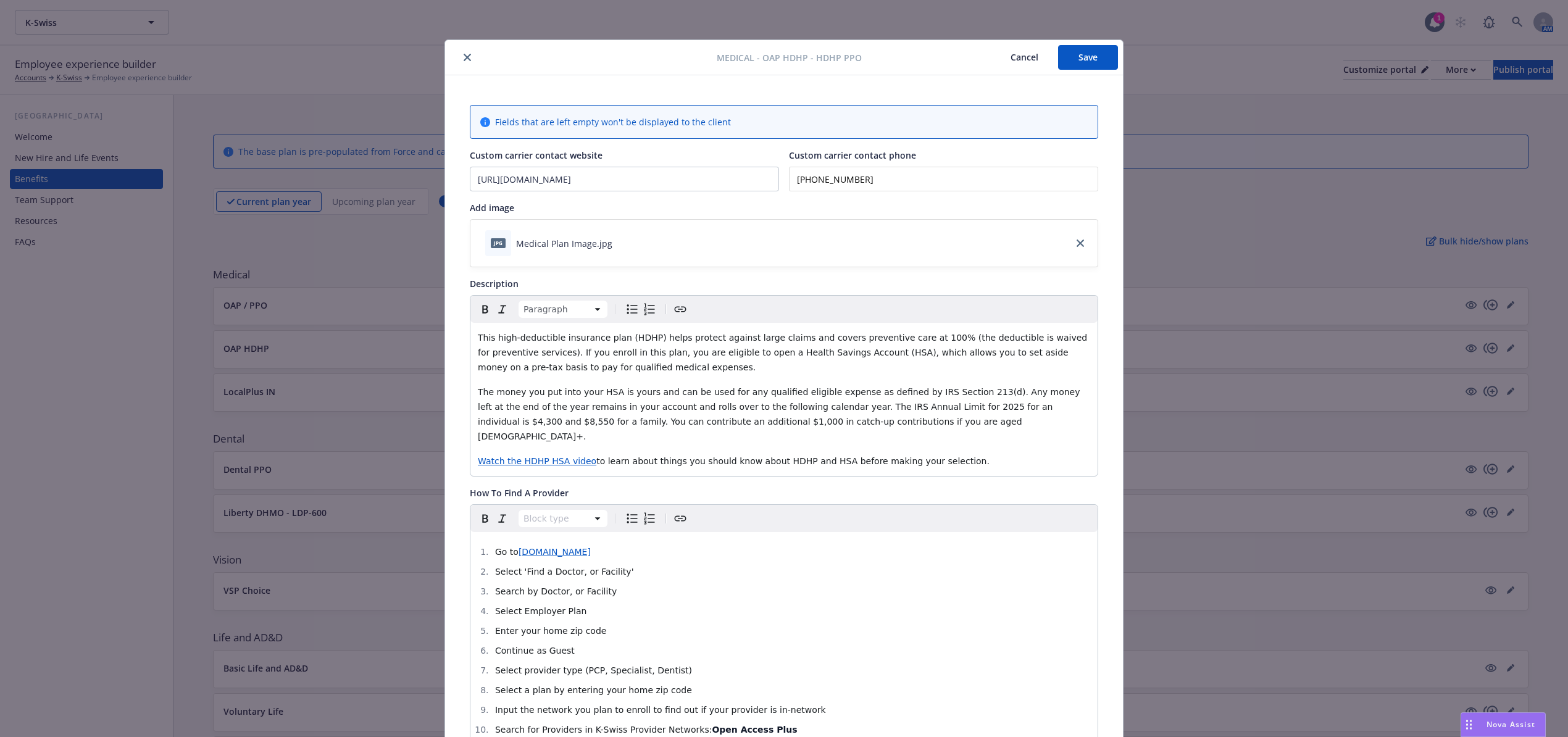
click at [1095, 58] on button "Save" at bounding box center [1087, 58] width 60 height 25
click at [460, 60] on button "close" at bounding box center [468, 58] width 15 height 15
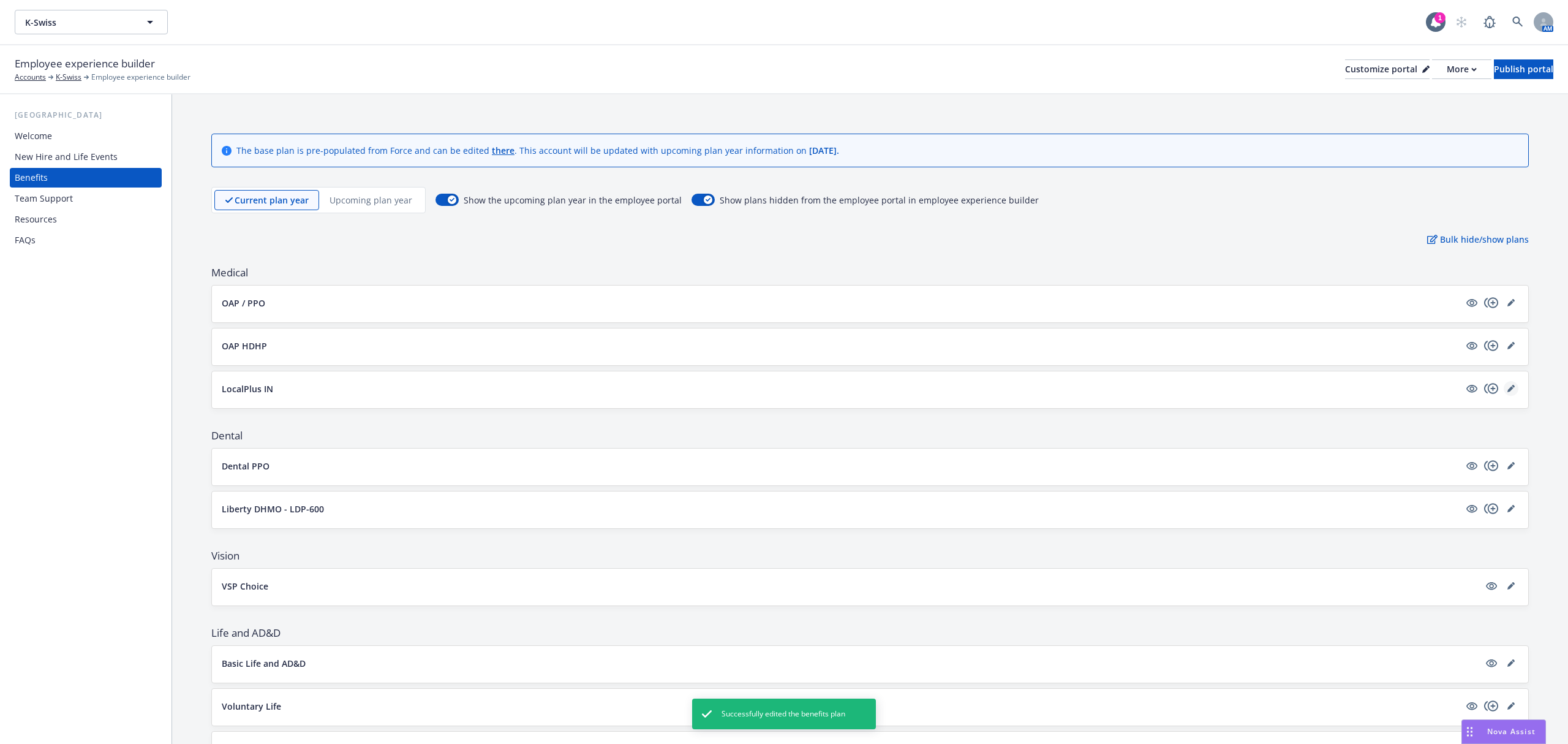
click at [1507, 389] on icon "editPencil" at bounding box center [1511, 389] width 7 height 7
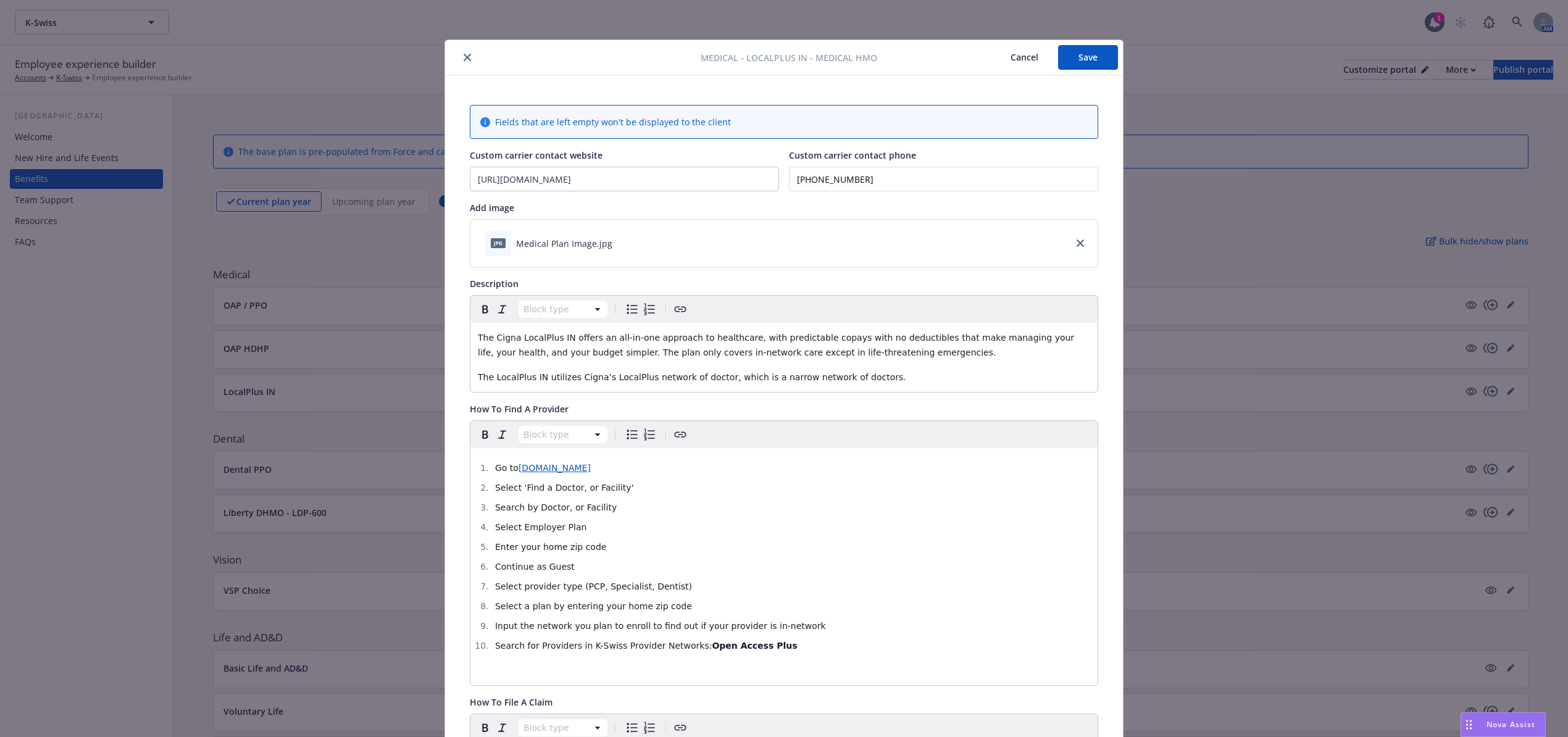
click at [460, 58] on button "close" at bounding box center [468, 58] width 15 height 15
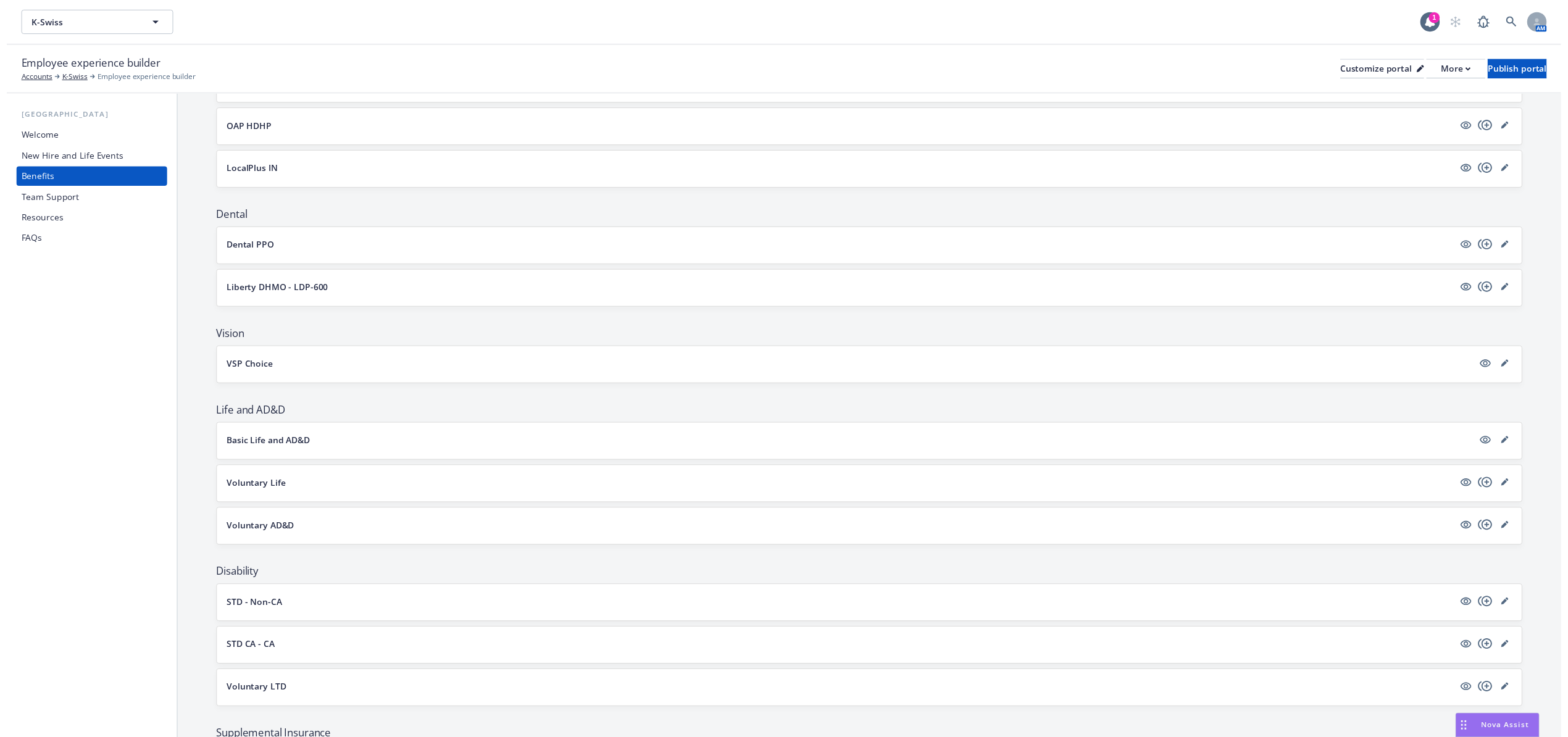
scroll to position [247, 0]
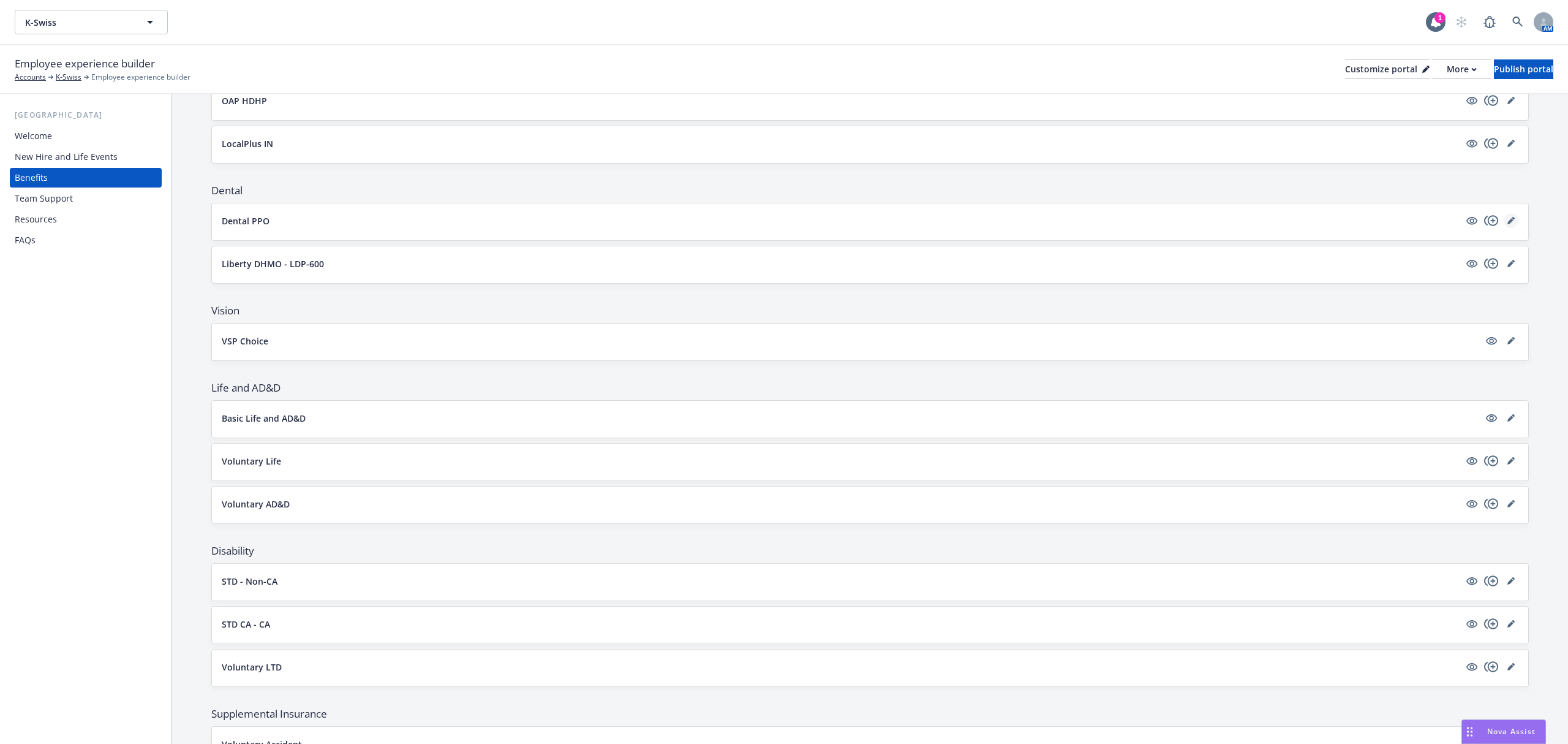
click at [1504, 221] on link "editPencil" at bounding box center [1511, 221] width 15 height 15
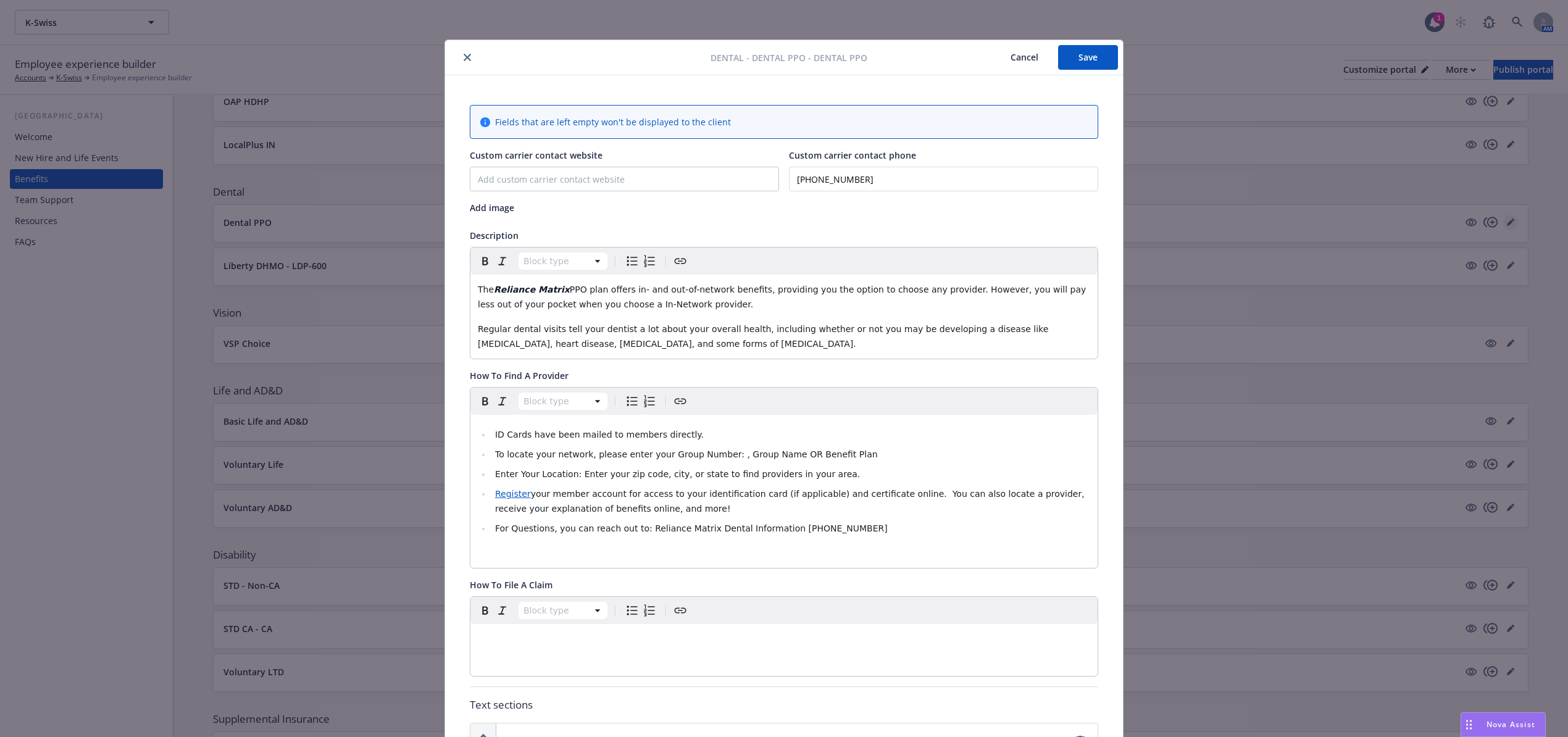
scroll to position [37, 0]
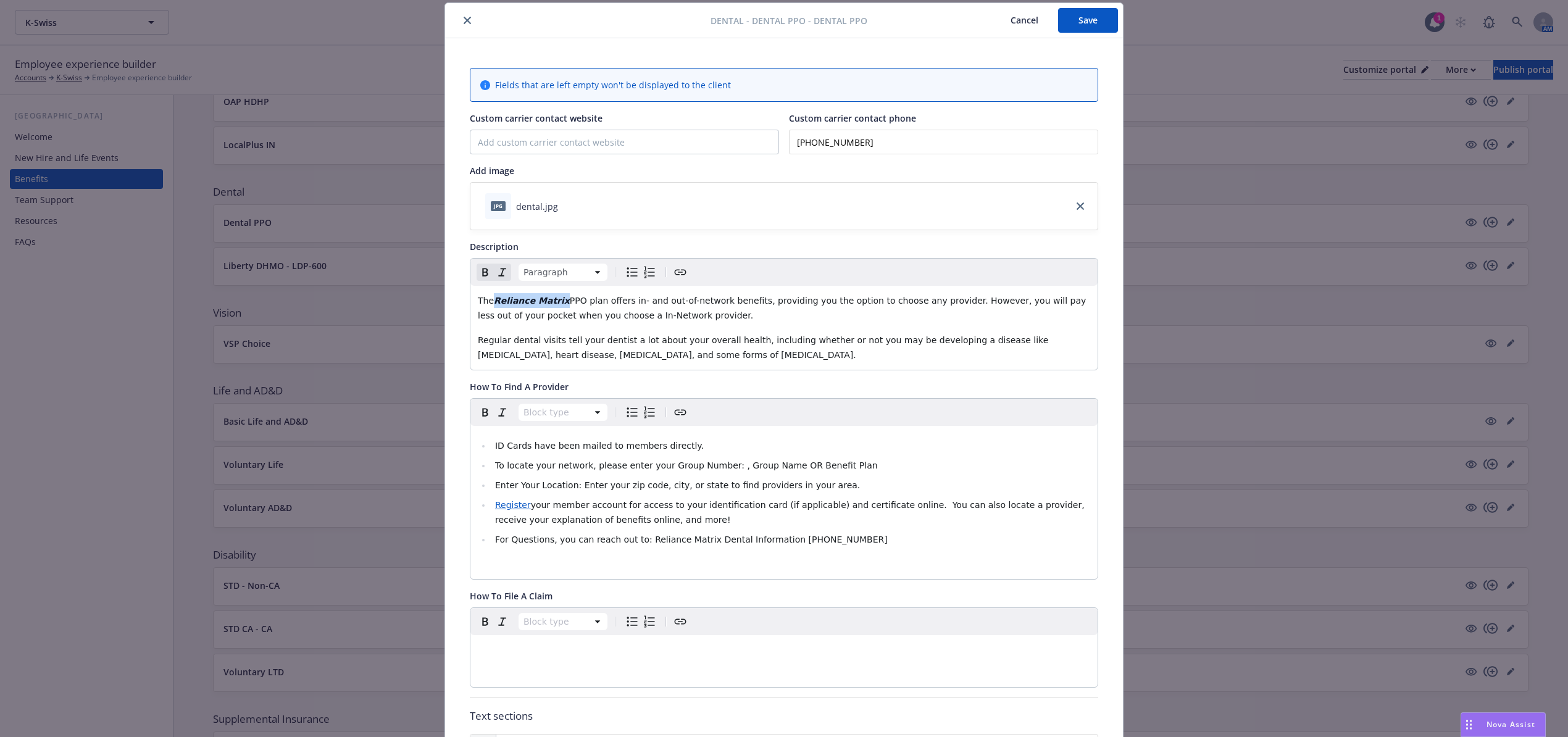
drag, startPoint x: 551, startPoint y: 305, endPoint x: 489, endPoint y: 303, distance: 62.0
click at [489, 303] on p "The Reliance Matrix PPO plan offers in- and out-of-network benefits, providing …" at bounding box center [784, 308] width 612 height 30
click at [479, 278] on icon "button" at bounding box center [485, 272] width 15 height 15
click at [497, 277] on icon "button" at bounding box center [503, 272] width 15 height 15
click at [610, 339] on span "Regular dental visits tell your dentist a lot about your overall health, includ…" at bounding box center [765, 347] width 573 height 25
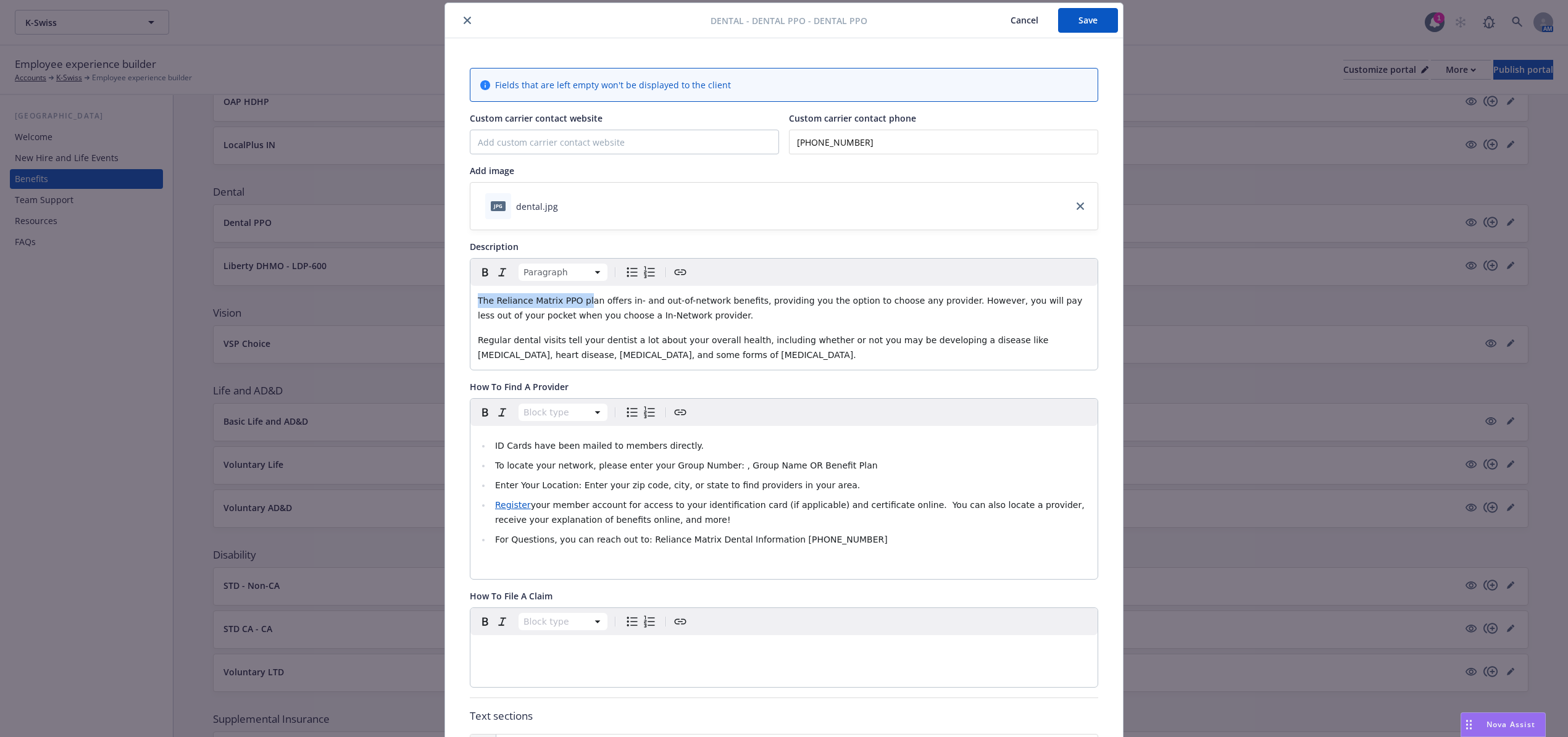
drag, startPoint x: 576, startPoint y: 302, endPoint x: 440, endPoint y: 302, distance: 136.0
click at [445, 302] on div "Fields that are left empty won't be displayed to the client Custom carrier cont…" at bounding box center [784, 582] width 678 height 1089
click at [661, 327] on div "The Reliance Matrix PPO plan offers in- and out-of-network benefits, providing …" at bounding box center [784, 328] width 627 height 84
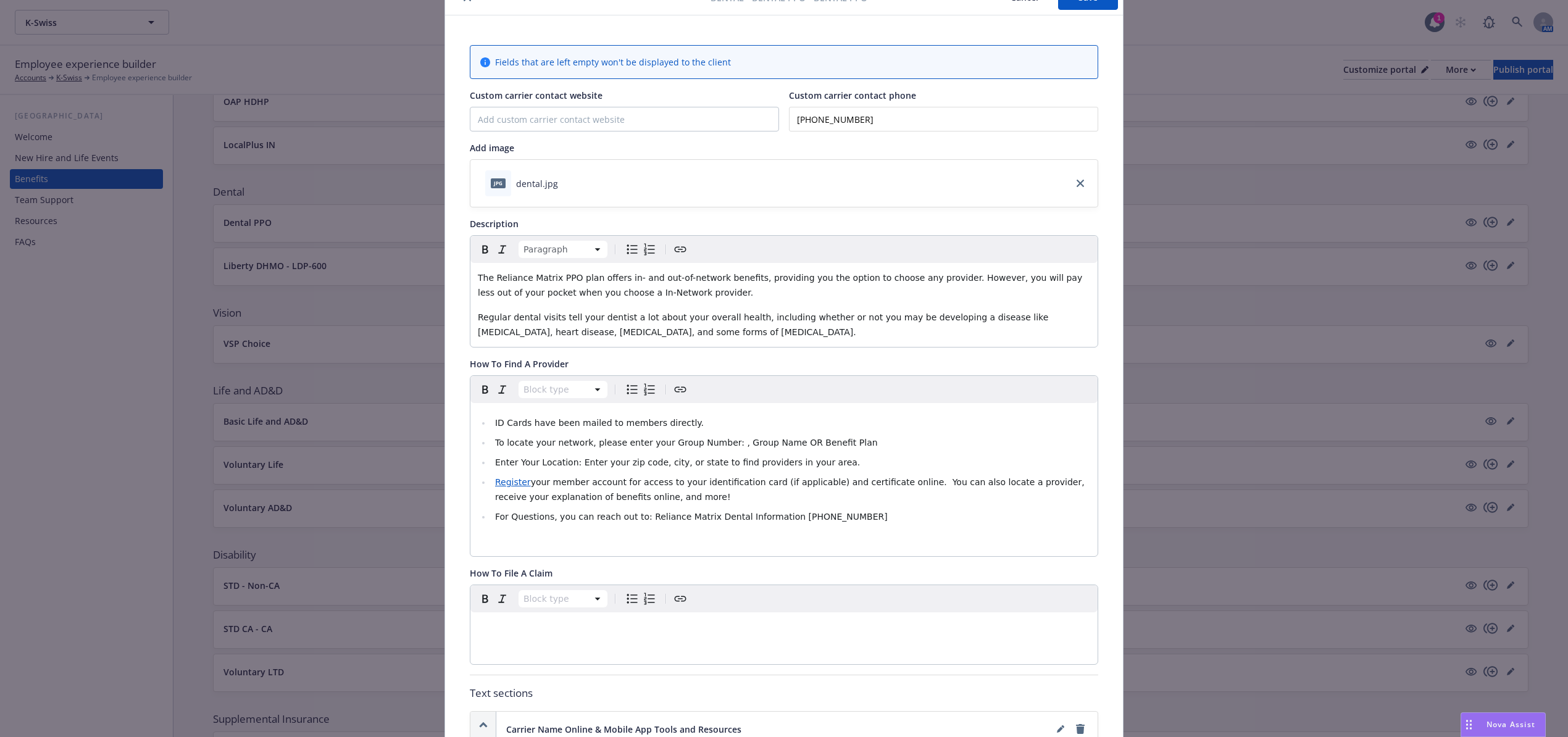
scroll to position [472, 0]
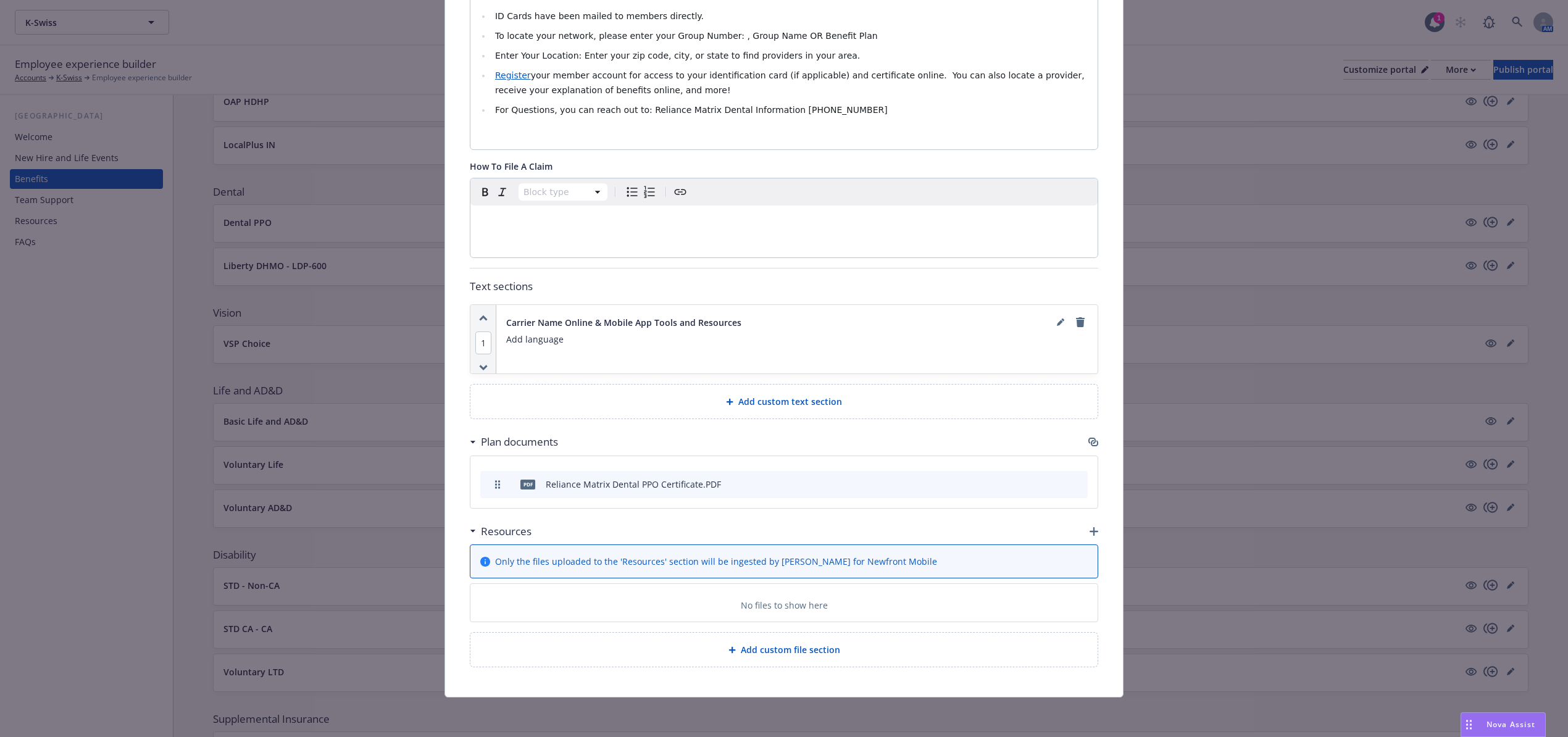
click at [1052, 481] on icon "preview file" at bounding box center [1056, 483] width 11 height 8
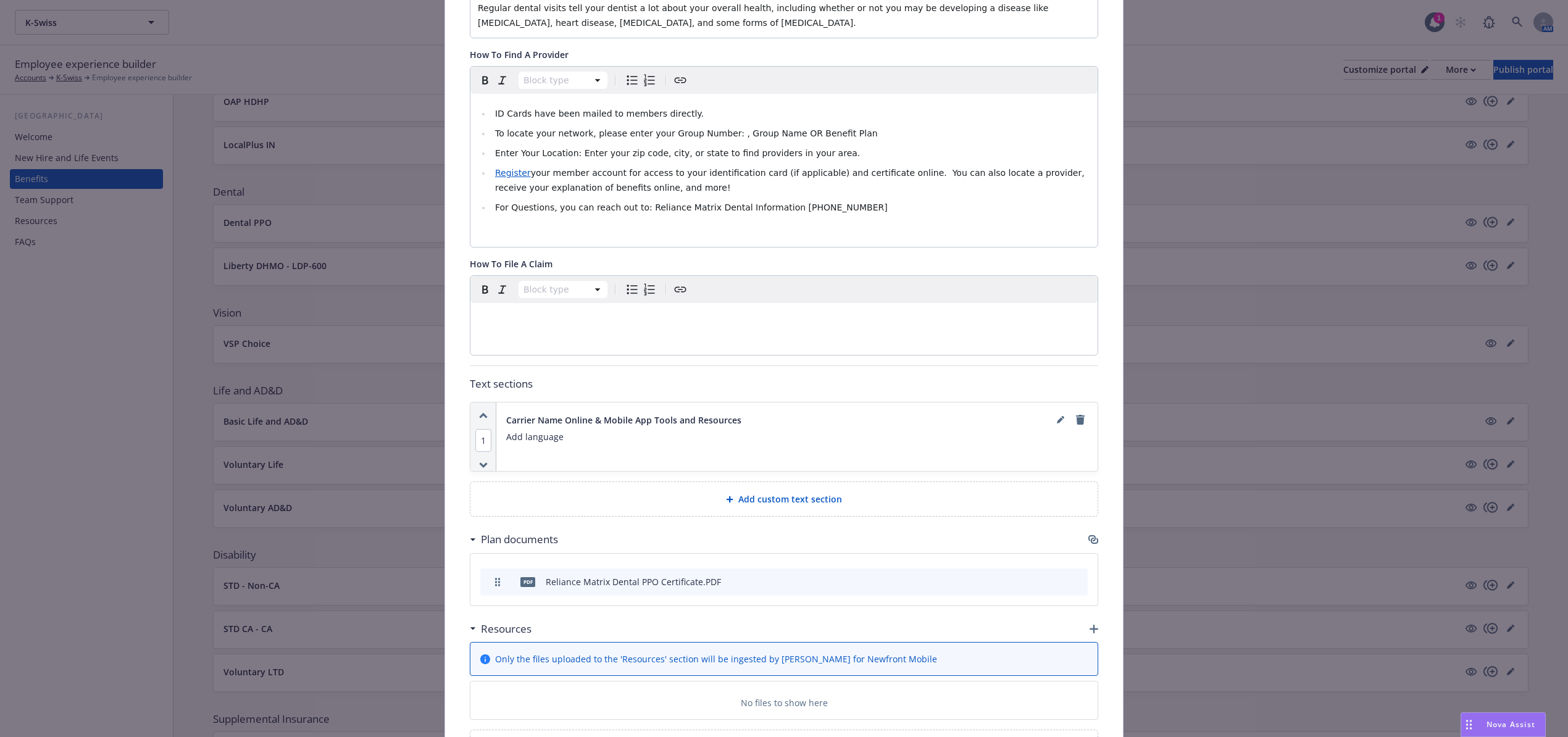
scroll to position [411, 0]
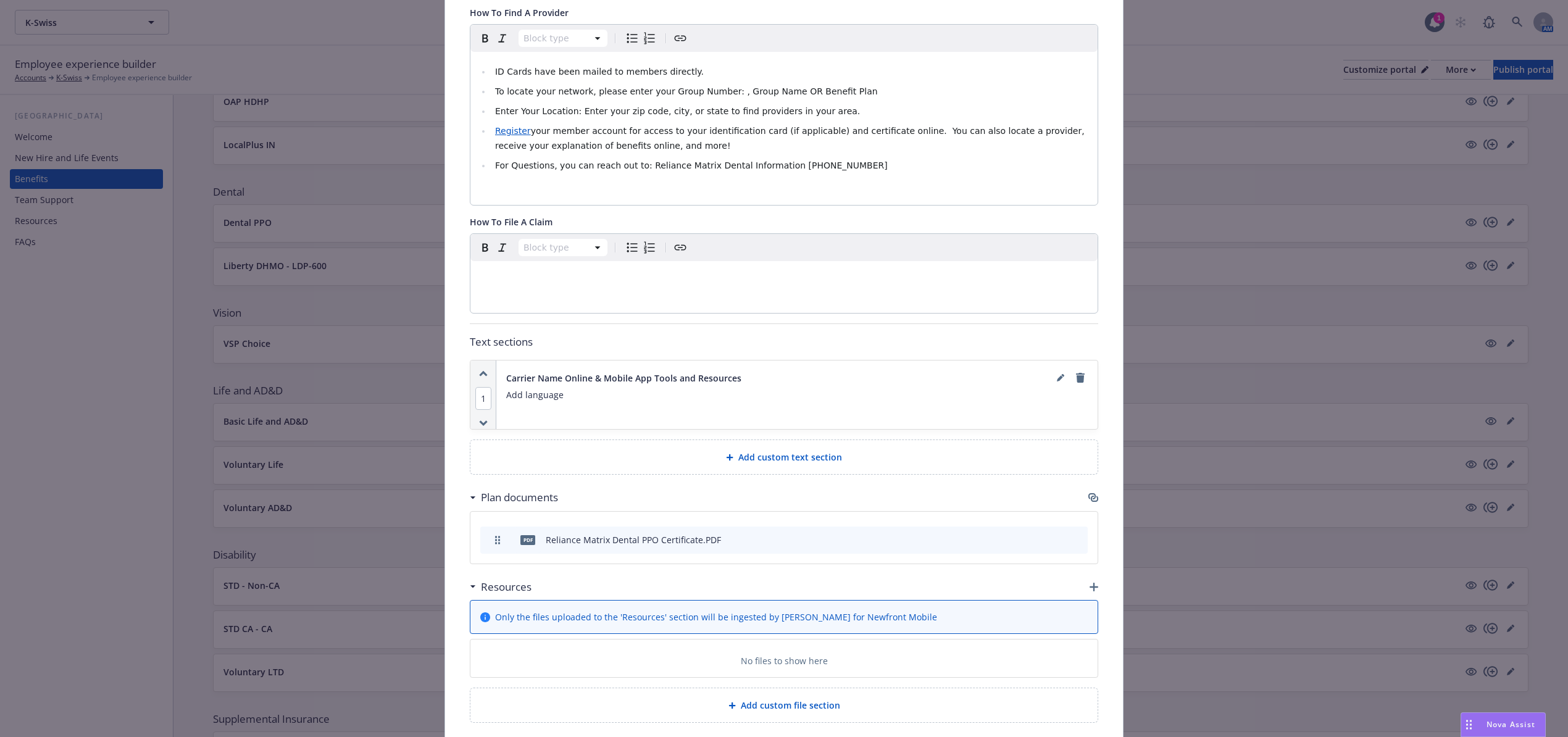
click at [1088, 498] on icon "button" at bounding box center [1092, 497] width 7 height 6
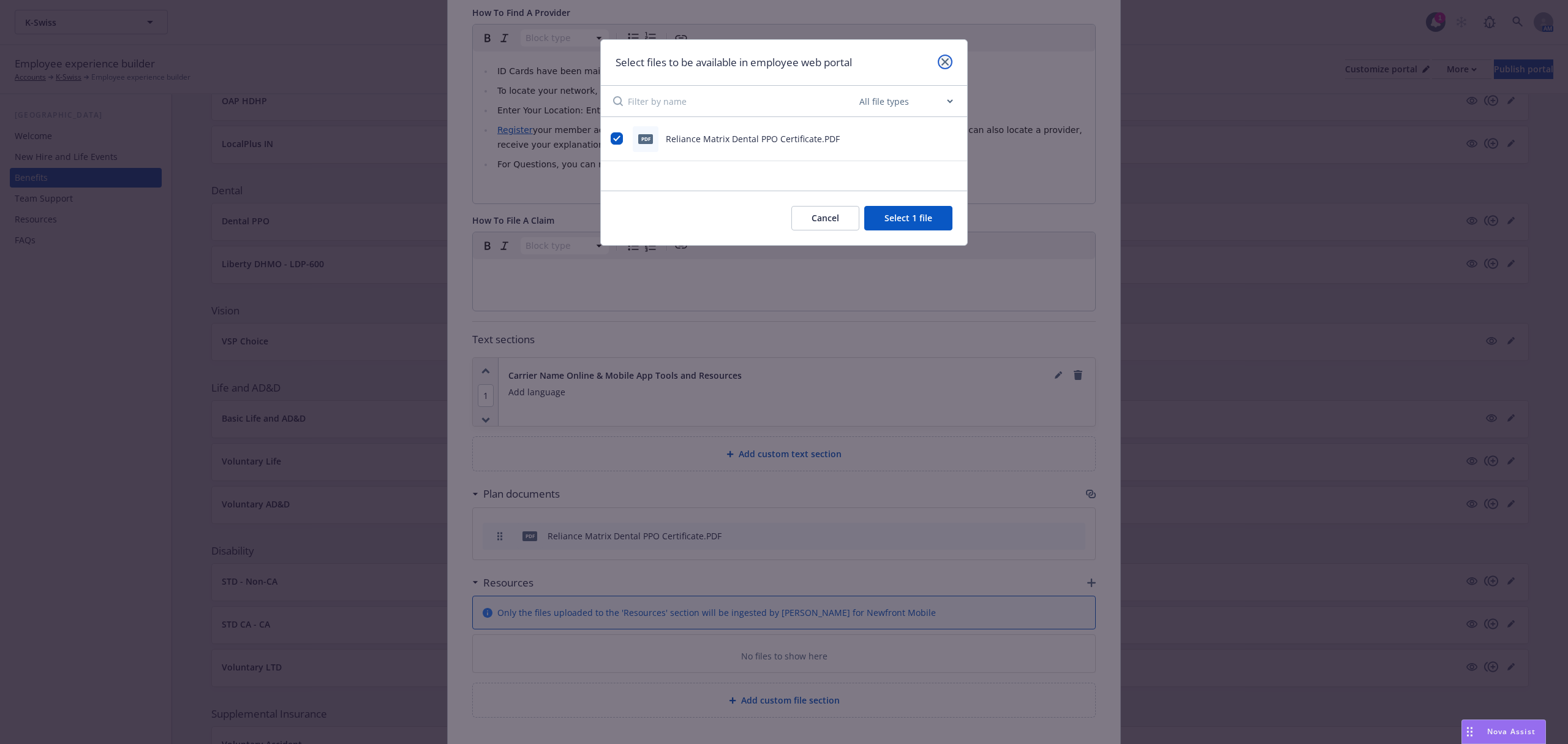
click at [944, 67] on link "close" at bounding box center [946, 62] width 15 height 15
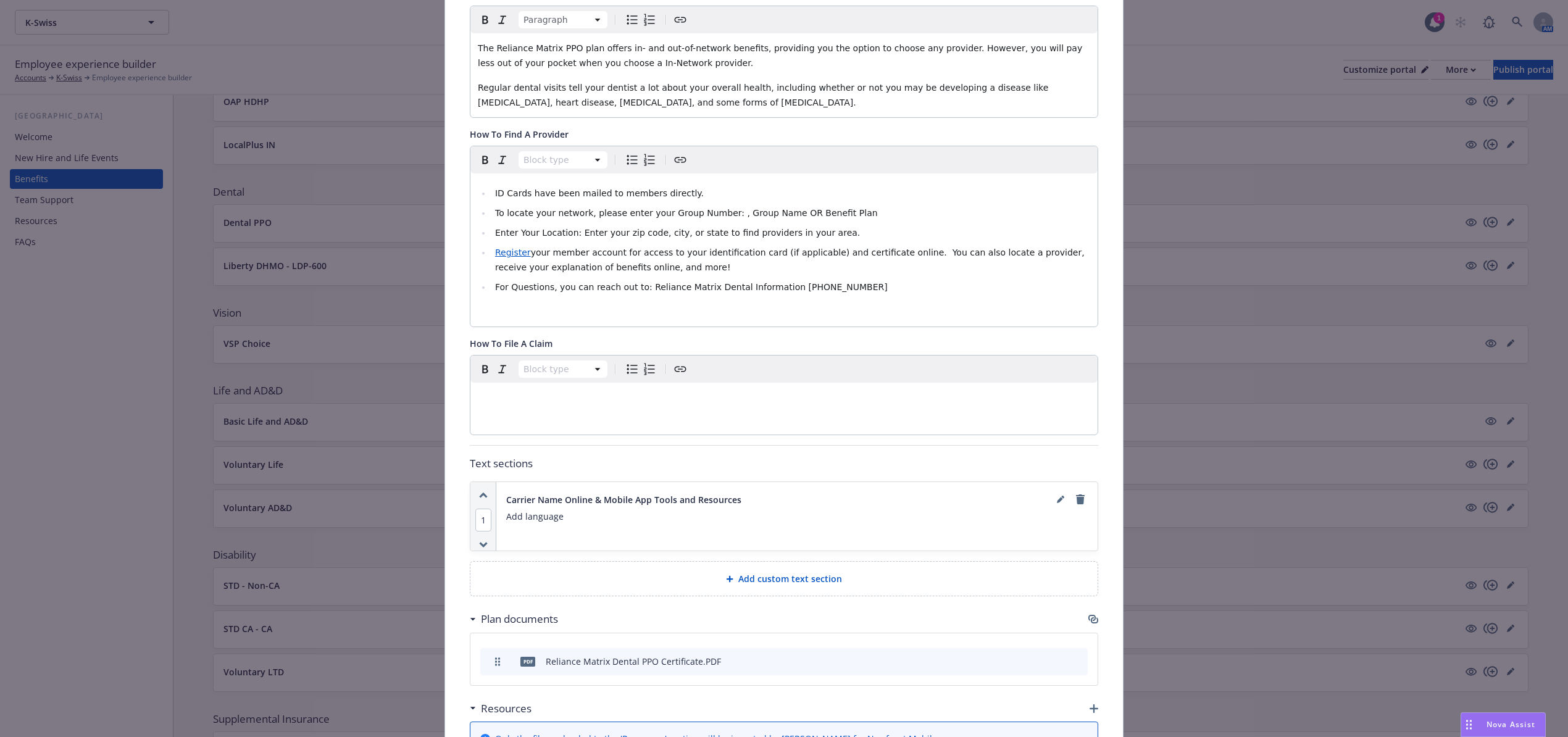
scroll to position [247, 0]
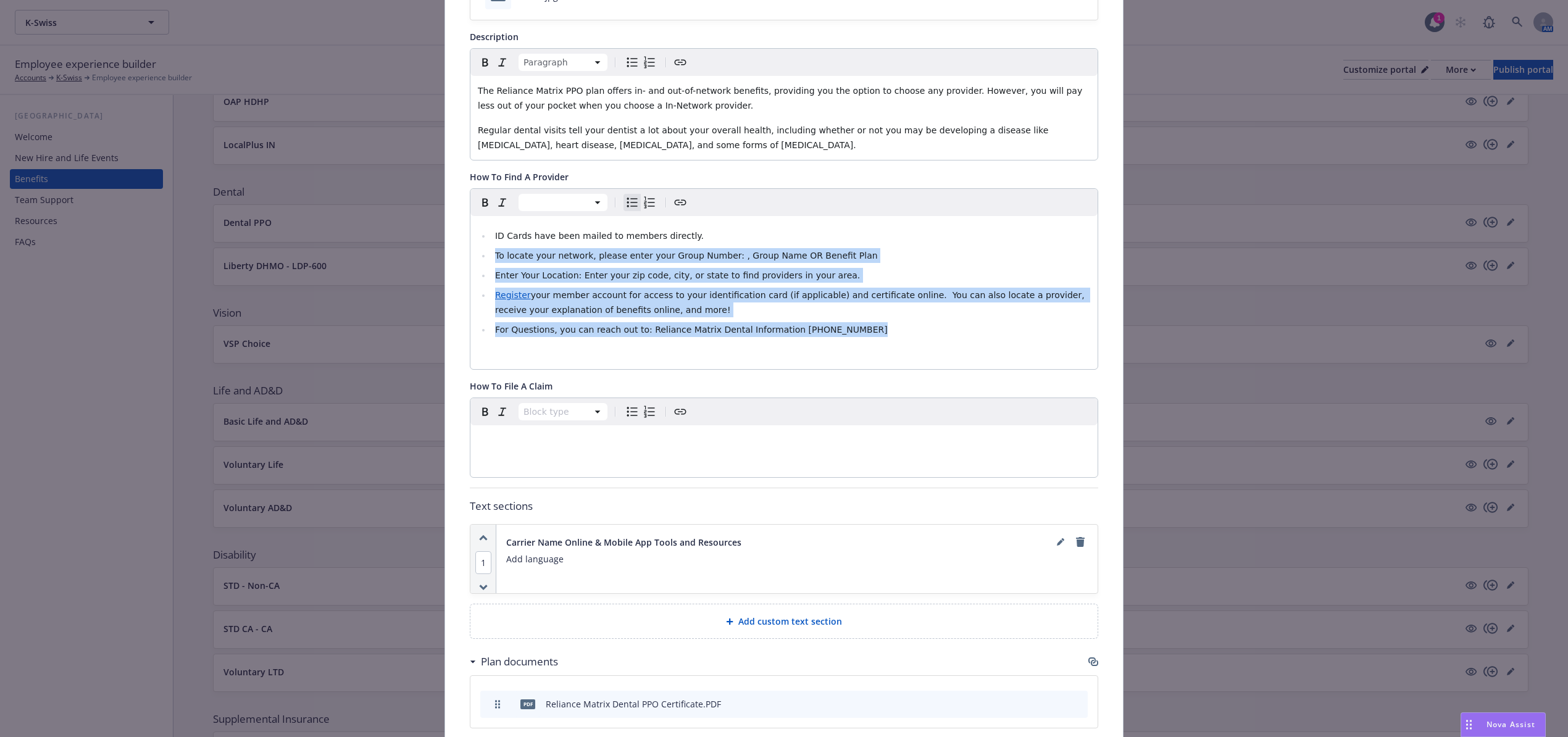
drag, startPoint x: 841, startPoint y: 339, endPoint x: 475, endPoint y: 252, distance: 376.2
click at [478, 252] on ul "ID Cards have been mailed to members directly. To locate your network, please e…" at bounding box center [784, 282] width 612 height 109
click at [776, 337] on li "For Questions, you can reach out to: Reliance Matrix Dental Information (800) 4…" at bounding box center [790, 330] width 598 height 15
click at [843, 324] on li "For Questions, you can reach out to: Reliance Matrix Dental Information (800) 4…" at bounding box center [790, 330] width 598 height 15
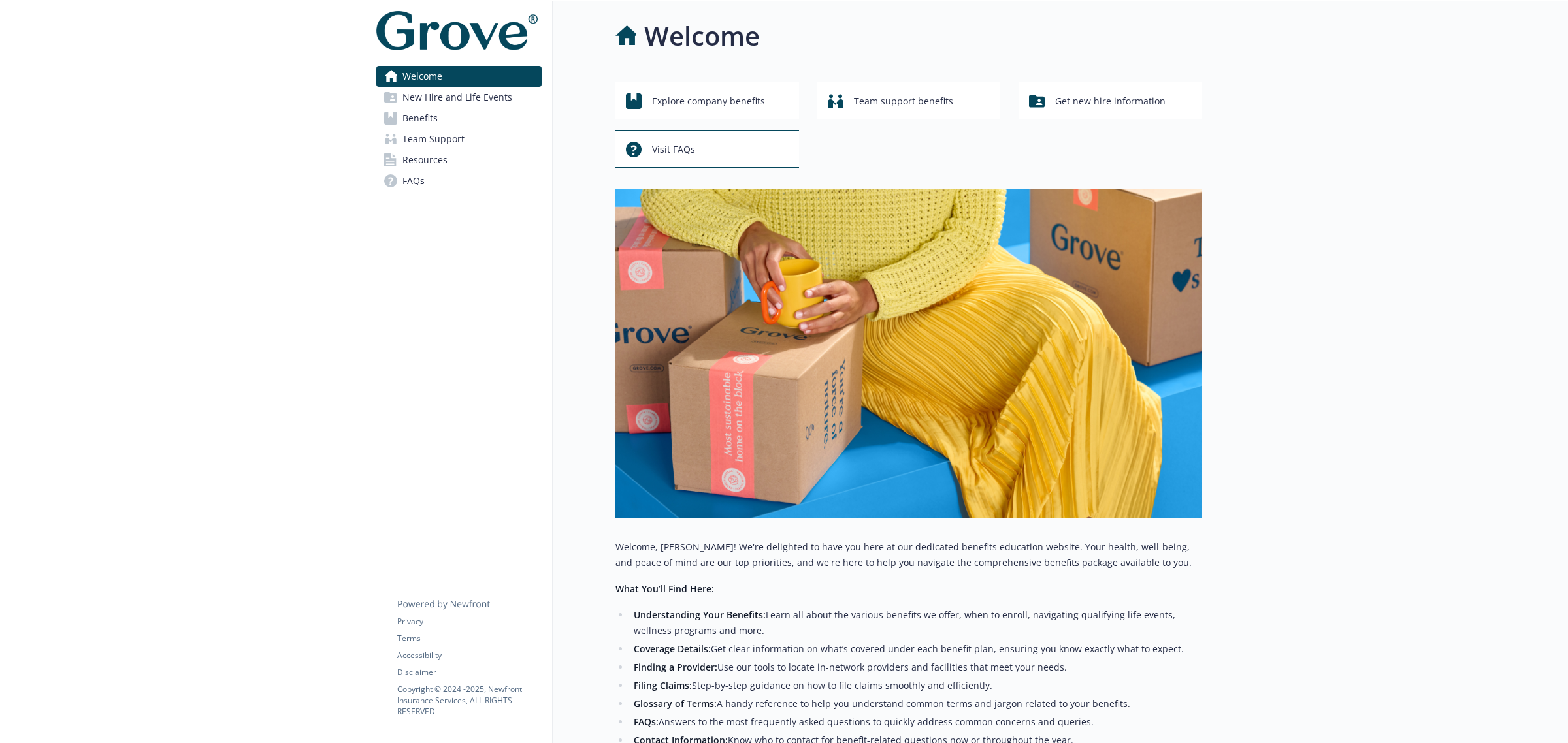
click at [464, 112] on link "Benefits" at bounding box center [459, 118] width 165 height 21
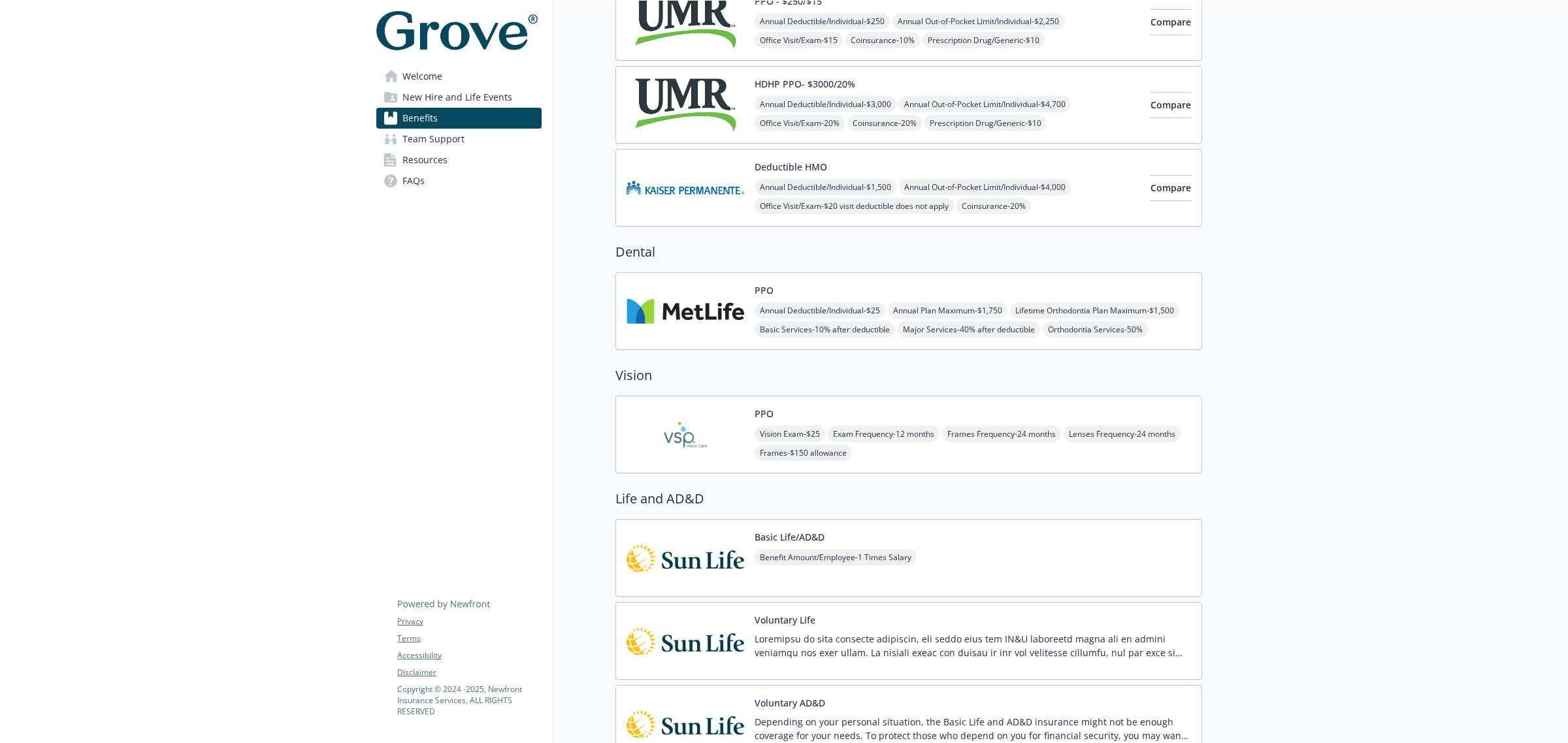
click at [720, 282] on div "PPO Annual Deductible/Individual - $25 Annual Plan Maximum - $1,750 Lifetime Or…" at bounding box center [908, 310] width 586 height 78
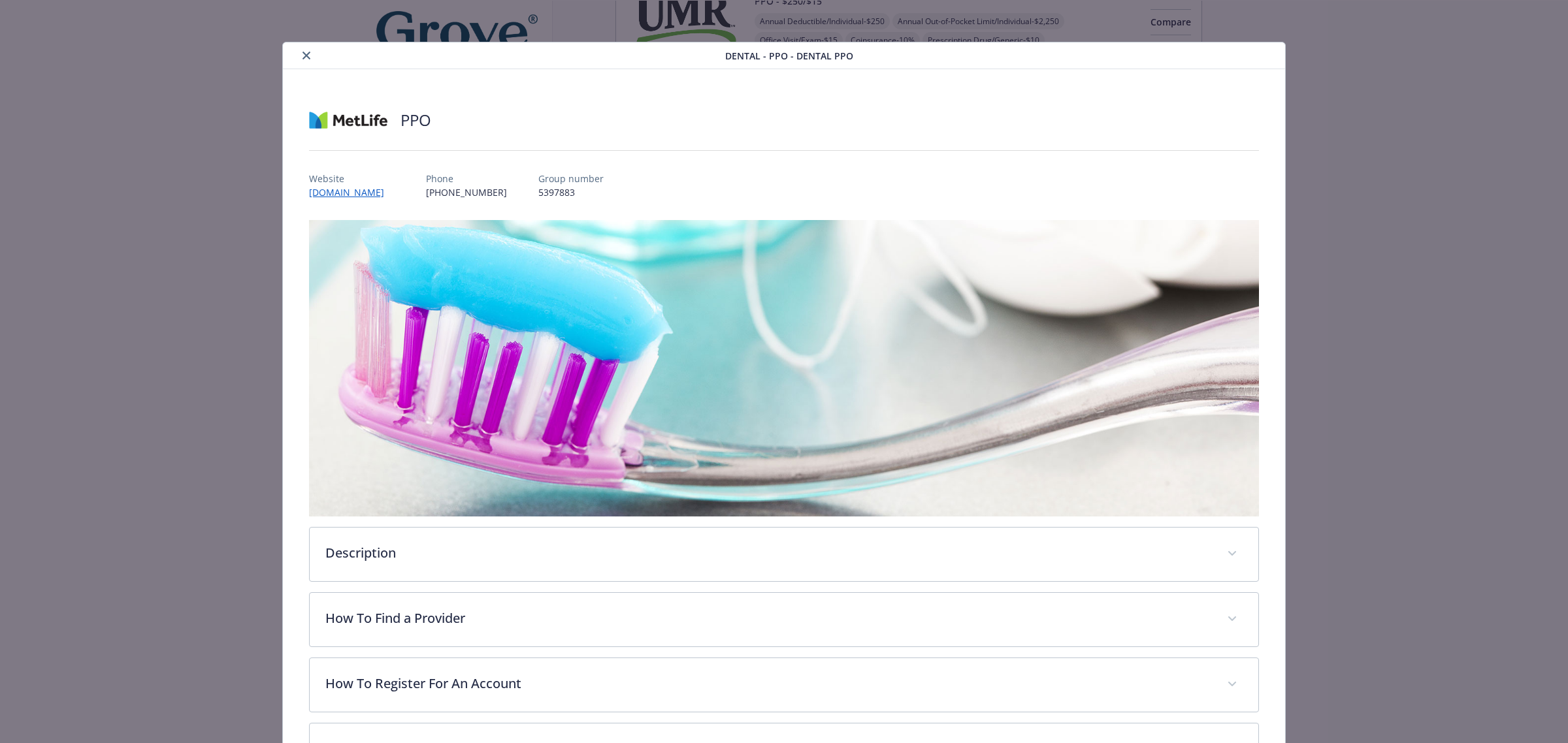
click at [302, 54] on icon "close" at bounding box center [306, 56] width 8 height 8
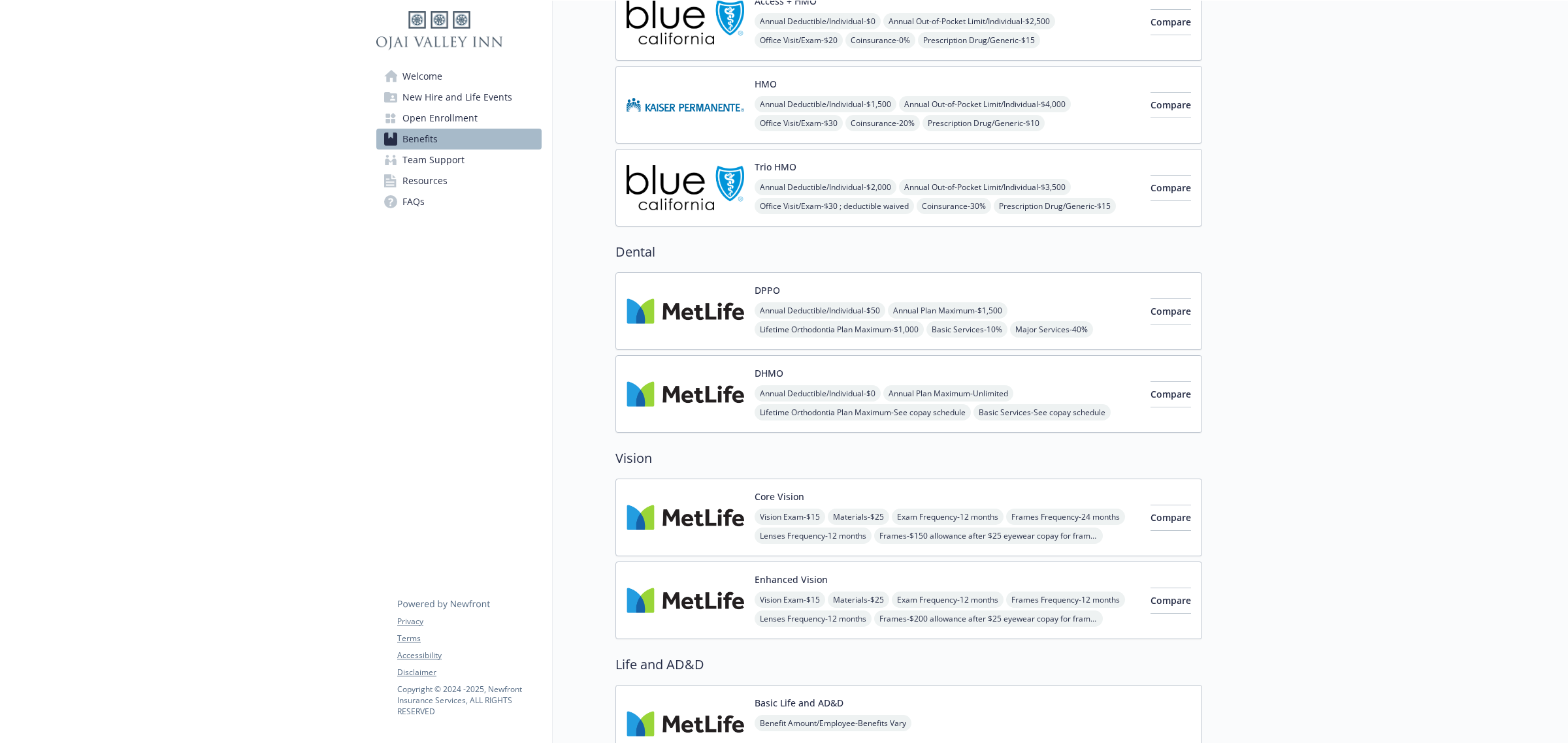
click at [684, 363] on div "DHMO Annual Deductible/Individual - $0 Annual Plan Maximum - Unlimited Lifetime…" at bounding box center [908, 394] width 586 height 78
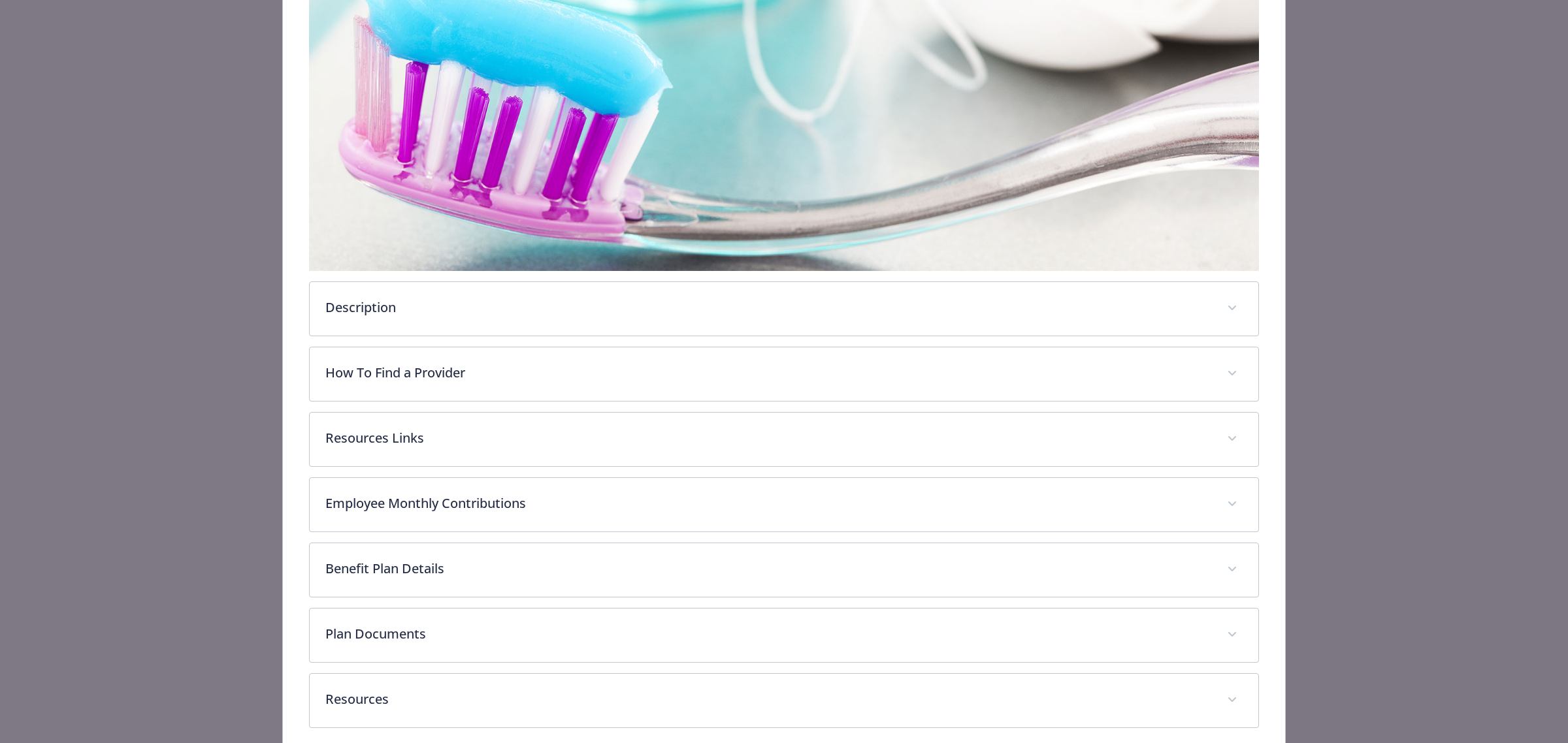
scroll to position [304, 0]
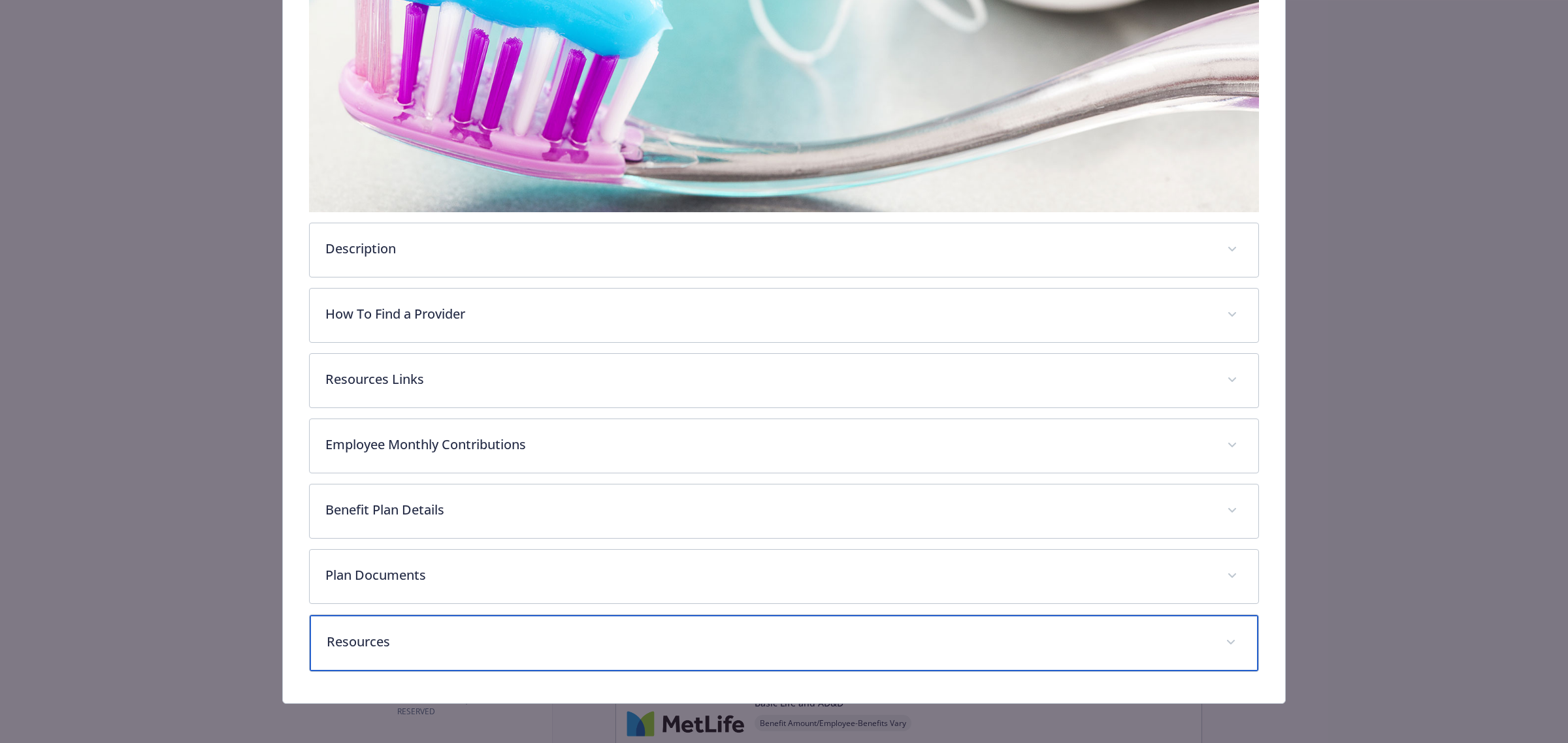
click at [372, 650] on p "Resources" at bounding box center [769, 642] width 884 height 20
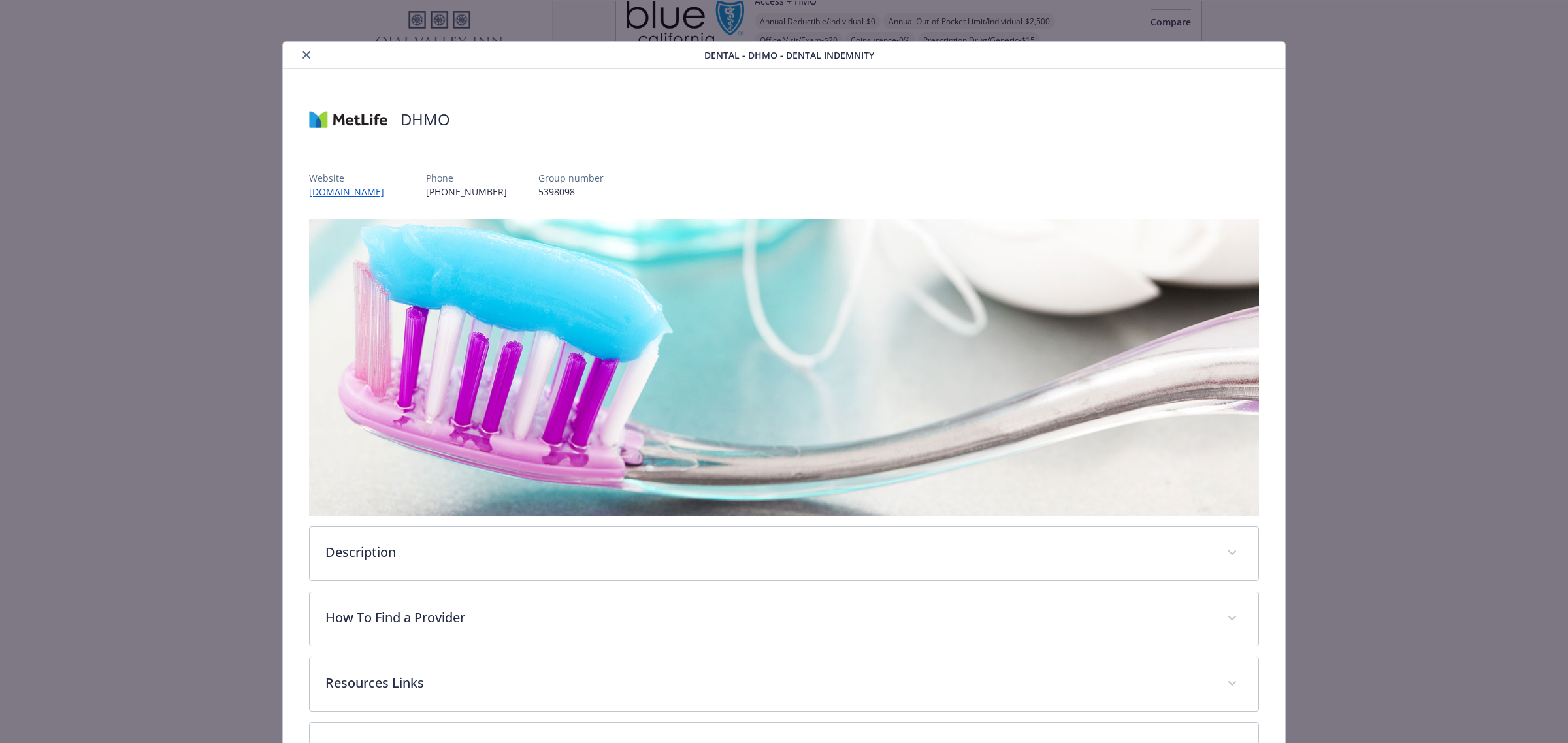
scroll to position [0, 0]
click at [300, 48] on button "close" at bounding box center [306, 56] width 16 height 16
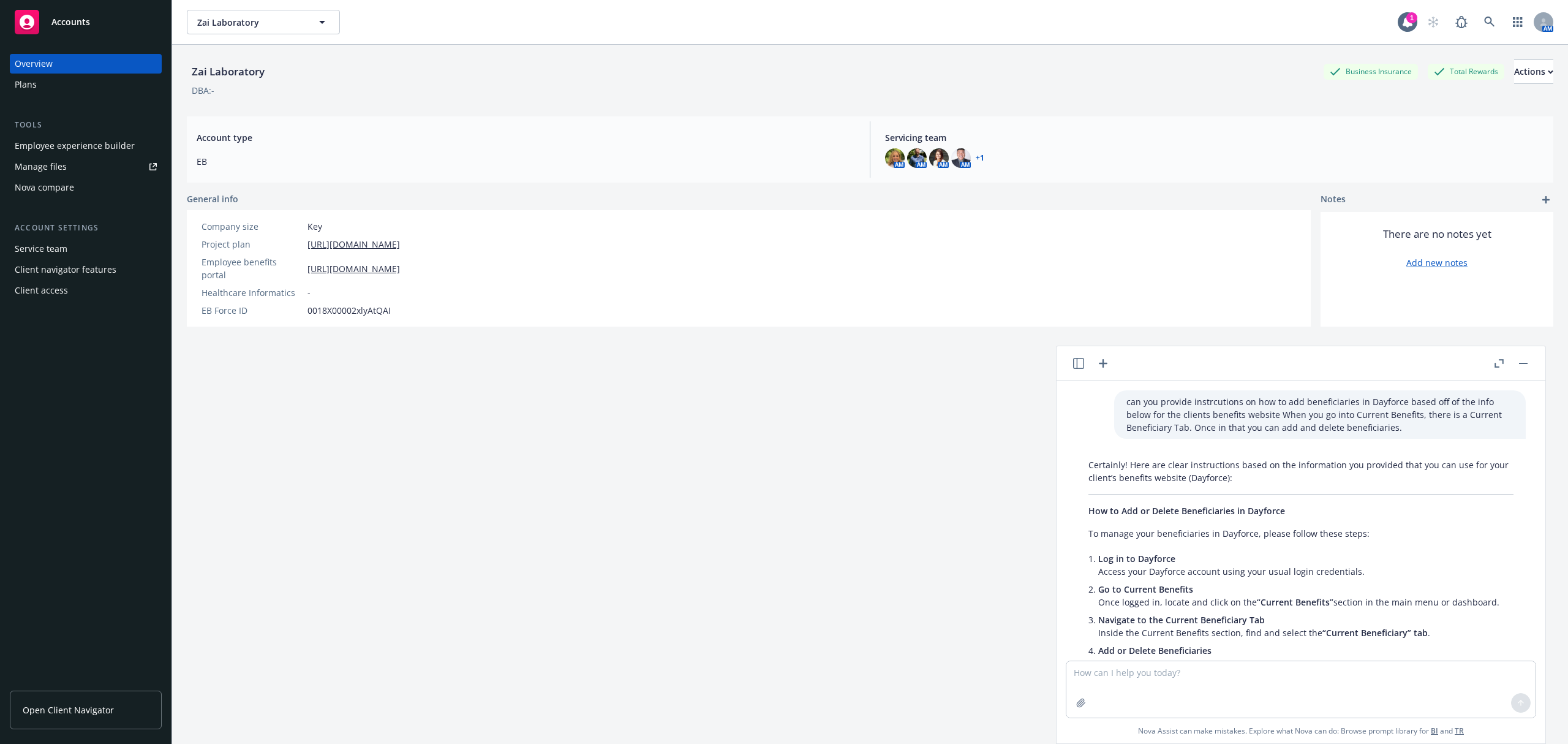
scroll to position [523, 0]
